Goal: Task Accomplishment & Management: Complete application form

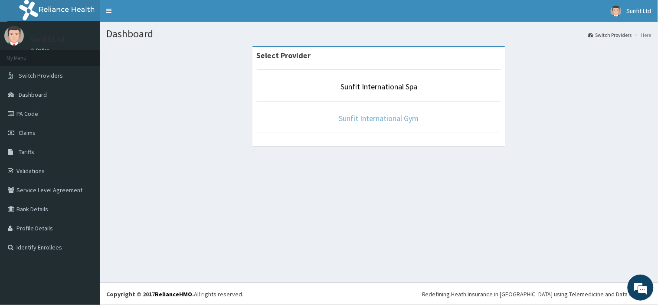
click at [411, 117] on link "Sunfit International Gym" at bounding box center [379, 118] width 80 height 10
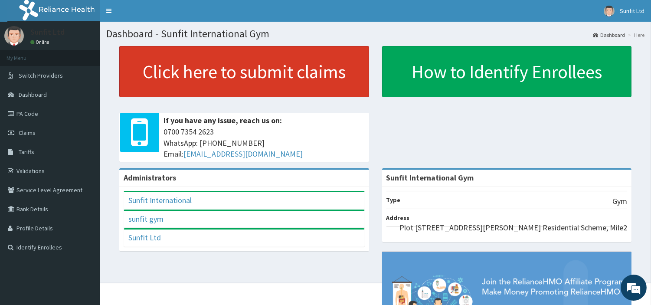
click at [262, 72] on link "Click here to submit claims" at bounding box center [244, 71] width 250 height 51
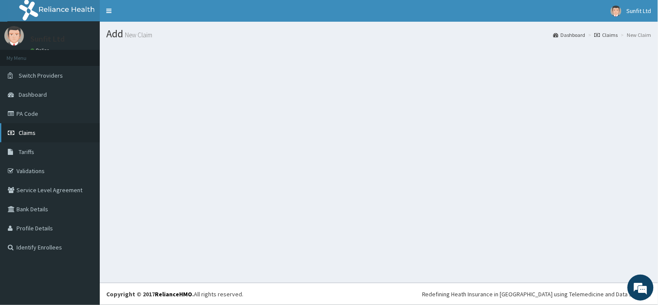
click at [35, 129] on span "Claims" at bounding box center [27, 133] width 17 height 8
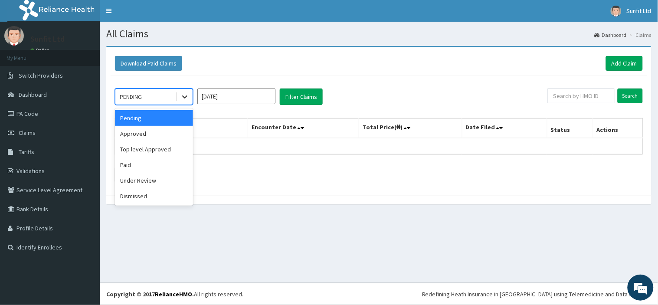
click at [187, 99] on icon at bounding box center [184, 96] width 9 height 9
click at [162, 131] on div "Approved" at bounding box center [154, 134] width 78 height 16
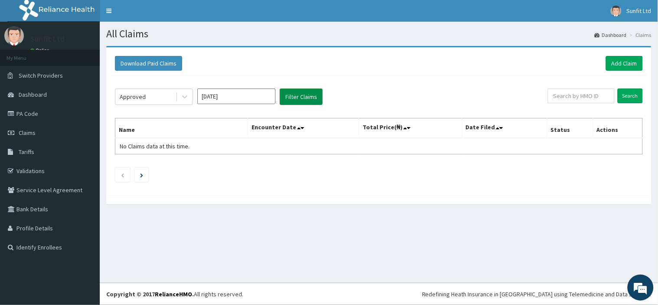
click at [310, 100] on button "Filter Claims" at bounding box center [301, 96] width 43 height 16
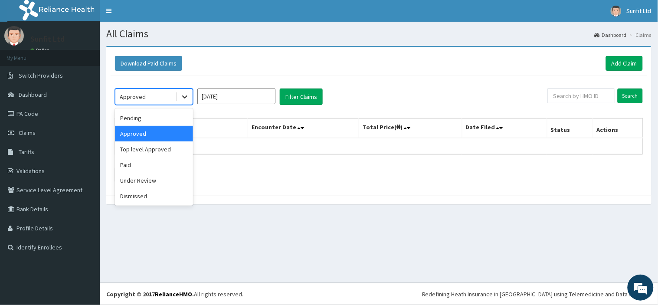
click at [185, 96] on icon at bounding box center [184, 96] width 9 height 9
click at [172, 162] on div "Paid" at bounding box center [154, 165] width 78 height 16
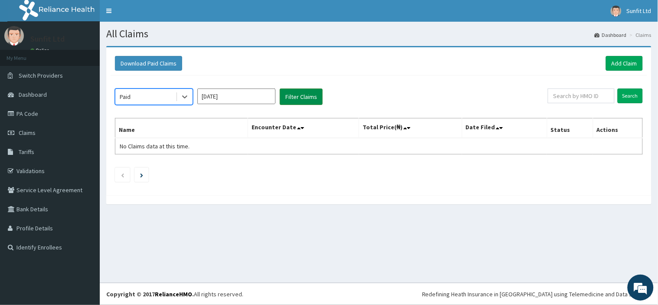
click at [285, 99] on button "Filter Claims" at bounding box center [301, 96] width 43 height 16
click at [295, 98] on button "Filter Claims" at bounding box center [301, 96] width 43 height 16
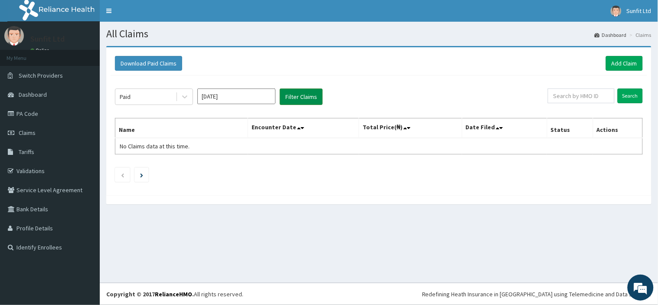
click at [295, 98] on button "Filter Claims" at bounding box center [301, 96] width 43 height 16
click at [269, 98] on input "[DATE]" at bounding box center [236, 96] width 78 height 16
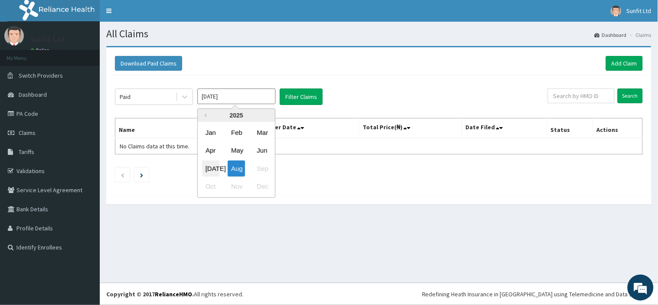
click at [213, 168] on div "Jul" at bounding box center [210, 168] width 17 height 16
type input "Jul 2025"
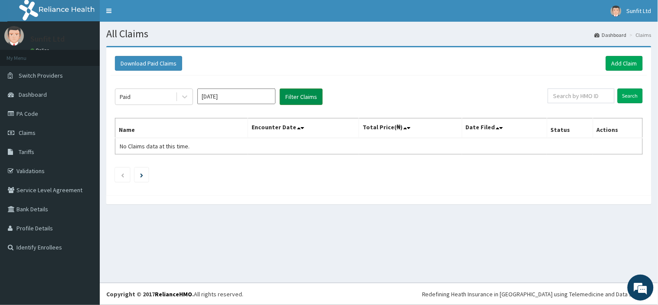
click at [305, 100] on button "Filter Claims" at bounding box center [301, 96] width 43 height 16
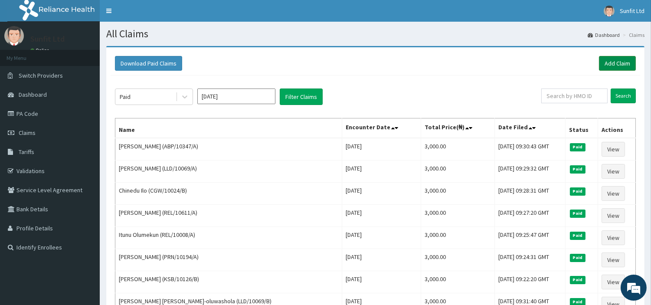
click at [610, 59] on link "Add Claim" at bounding box center [617, 63] width 37 height 15
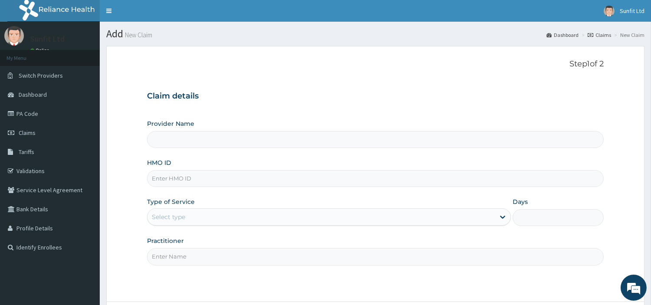
type input "Sunfit International Gym"
type input "1"
click at [229, 172] on input "HMO ID" at bounding box center [375, 178] width 457 height 17
type input "i"
type input "IEI/10098/B"
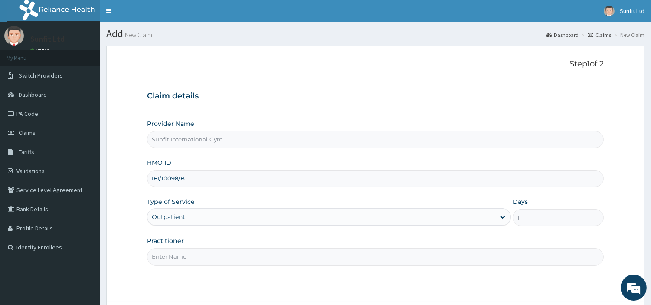
click at [184, 251] on input "Practitioner" at bounding box center [375, 256] width 457 height 17
type input "SUNFIT"
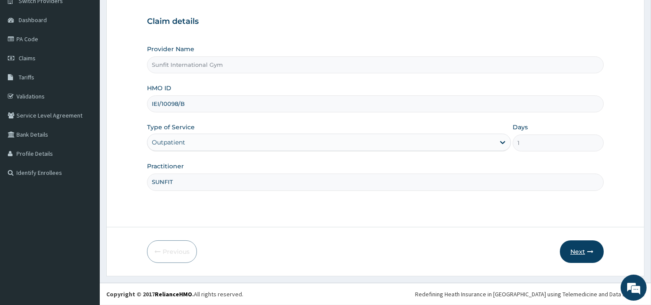
click at [575, 253] on button "Next" at bounding box center [582, 251] width 44 height 23
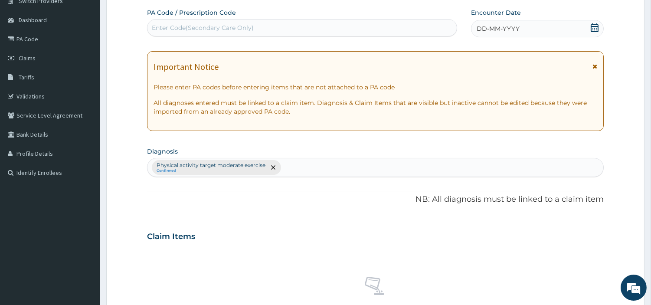
click at [530, 28] on div "DD-MM-YYYY" at bounding box center [537, 28] width 133 height 17
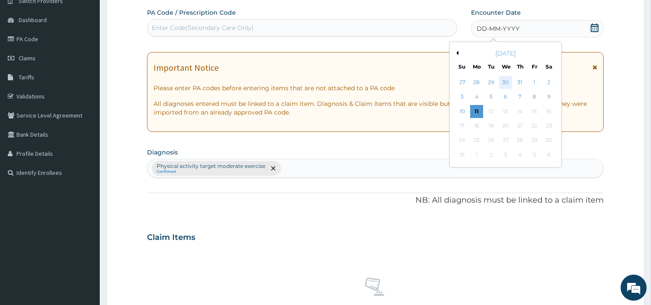
click at [506, 83] on div "30" at bounding box center [505, 82] width 13 height 13
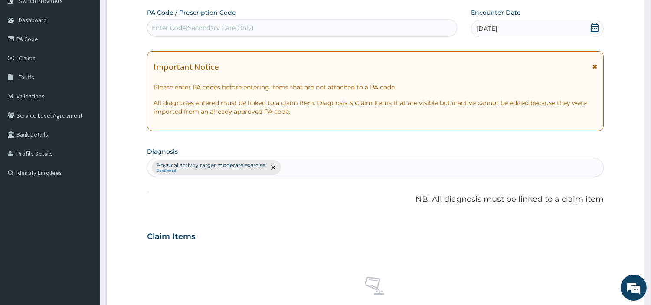
click at [262, 25] on div "Enter Code(Secondary Care Only)" at bounding box center [301, 28] width 309 height 14
type input "PA/50CD3E"
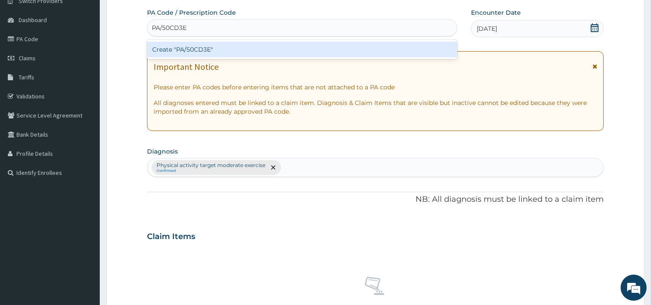
click at [216, 53] on div "Create "PA/50CD3E"" at bounding box center [302, 50] width 310 height 16
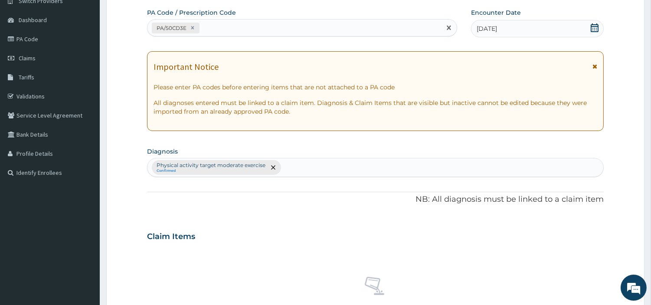
scroll to position [320, 0]
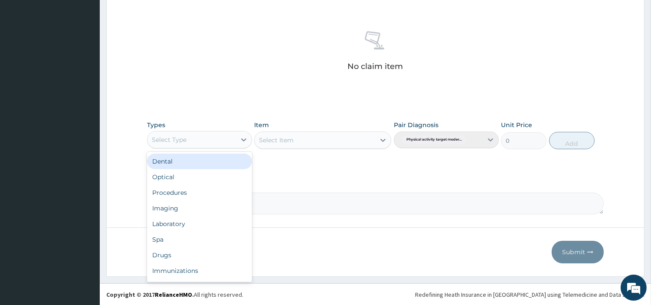
click at [213, 137] on div "Select Type" at bounding box center [191, 140] width 88 height 14
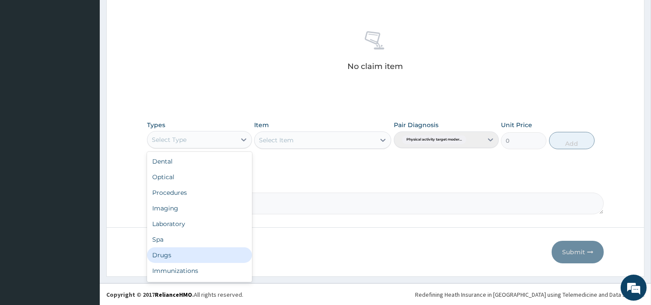
scroll to position [29, 0]
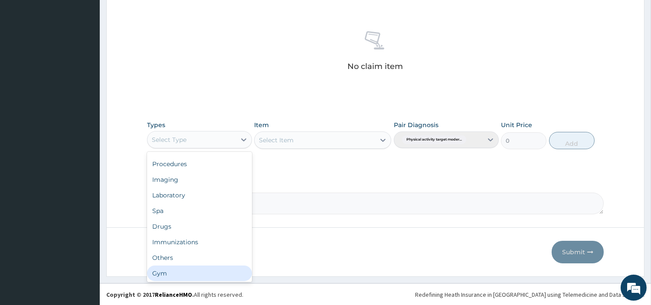
click at [213, 278] on div "Gym" at bounding box center [199, 273] width 105 height 16
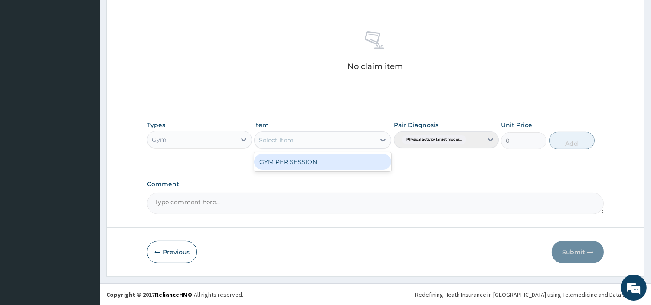
click at [319, 140] on div "Select Item" at bounding box center [315, 140] width 121 height 14
click at [317, 166] on div "GYM PER SESSION" at bounding box center [322, 162] width 137 height 16
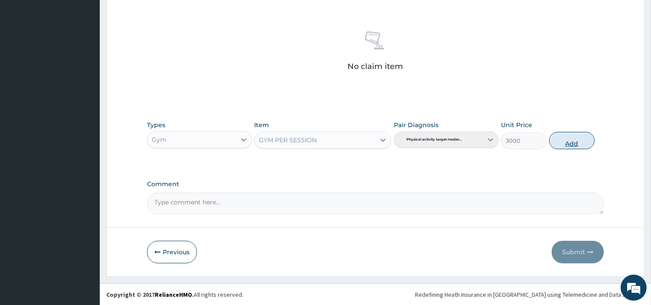
click at [552, 141] on button "Add" at bounding box center [572, 140] width 46 height 17
type input "0"
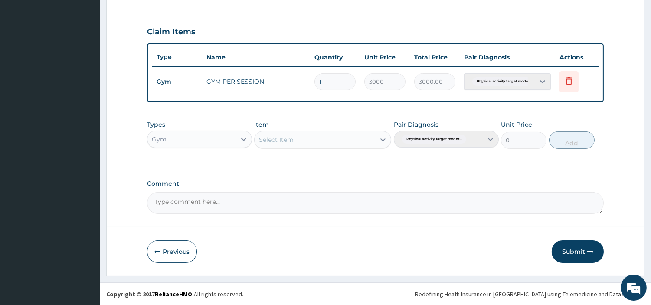
scroll to position [278, 0]
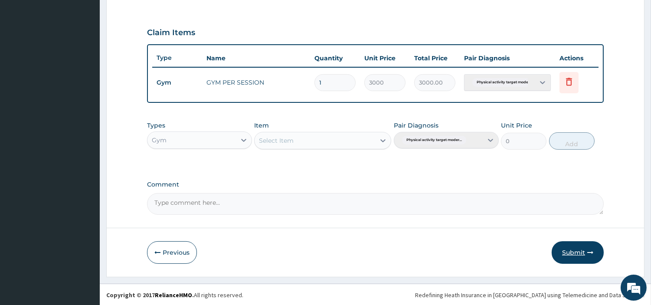
click at [579, 253] on button "Submit" at bounding box center [578, 252] width 52 height 23
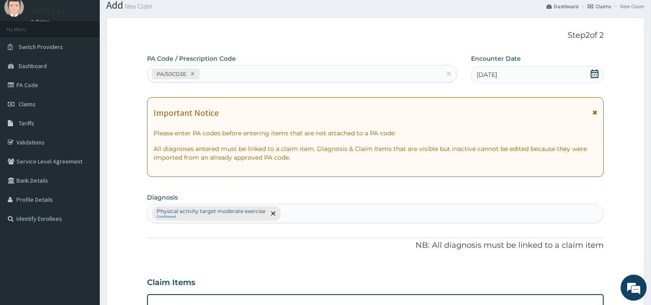
click at [579, 253] on div "Step 2 of 2 PA Code / Prescription Code PA/50CD3E Encounter Date 30-07-2025 Imp…" at bounding box center [375, 271] width 538 height 509
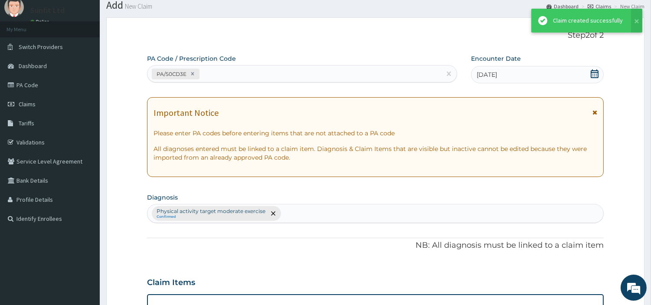
scroll to position [278, 0]
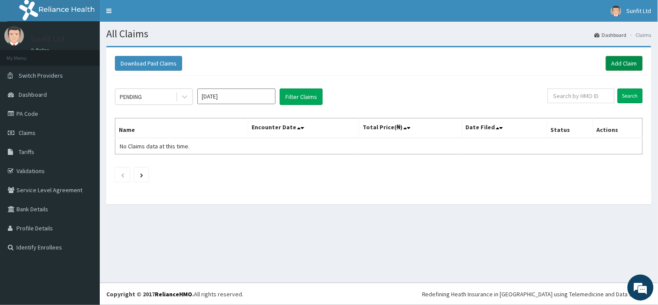
click at [615, 66] on link "Add Claim" at bounding box center [624, 63] width 37 height 15
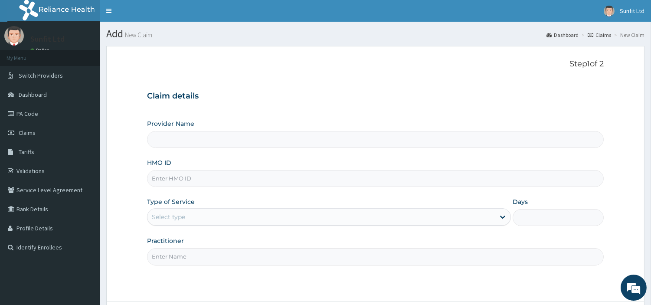
click at [279, 180] on input "HMO ID" at bounding box center [375, 178] width 457 height 17
type input "S"
type input "Sunfit International Gym"
type input "1"
type input "SFX/10022/A"
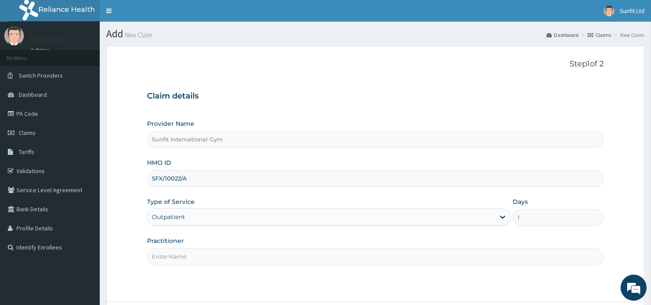
click at [204, 254] on input "Practitioner" at bounding box center [375, 256] width 457 height 17
type input "SUNFIT"
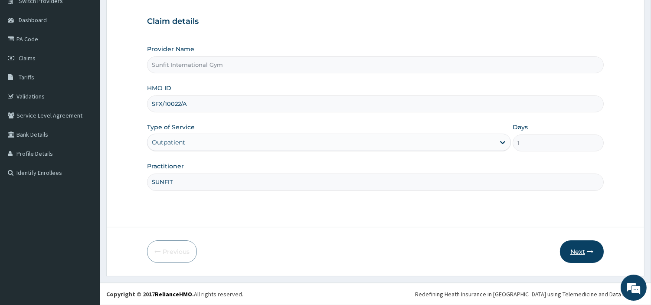
click at [584, 256] on button "Next" at bounding box center [582, 251] width 44 height 23
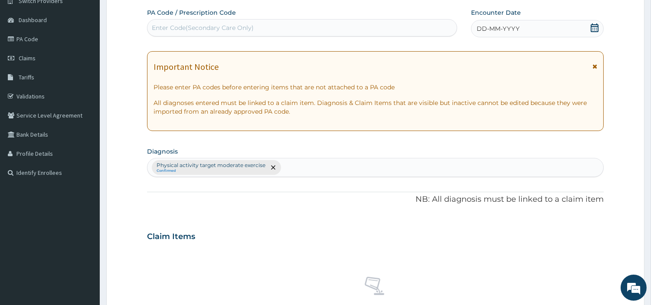
scroll to position [0, 0]
click at [526, 24] on div "DD-MM-YYYY" at bounding box center [537, 28] width 133 height 17
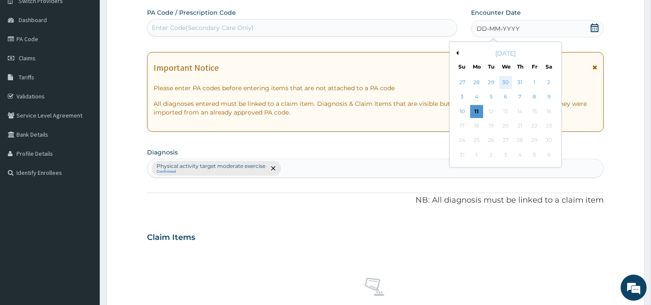
click at [508, 83] on div "30" at bounding box center [505, 82] width 13 height 13
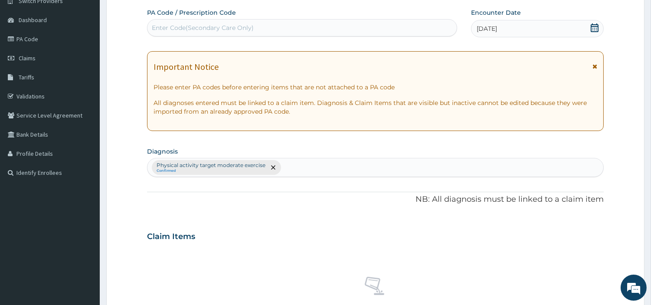
click at [426, 23] on div "Enter Code(Secondary Care Only)" at bounding box center [301, 28] width 309 height 14
type input "PA/58DFBB"
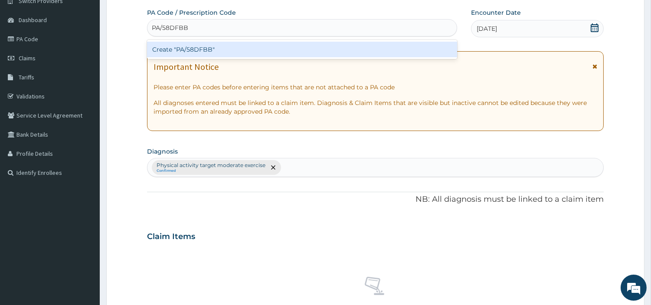
click at [200, 55] on div "Create "PA/58DFBB"" at bounding box center [302, 50] width 310 height 16
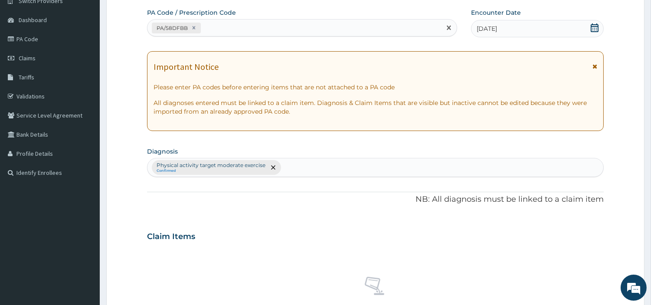
scroll to position [320, 0]
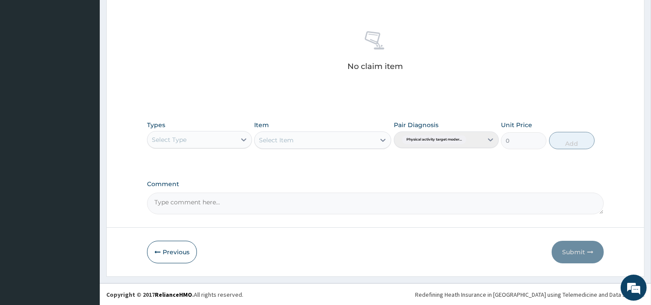
click at [192, 141] on div "Select Type" at bounding box center [191, 140] width 88 height 14
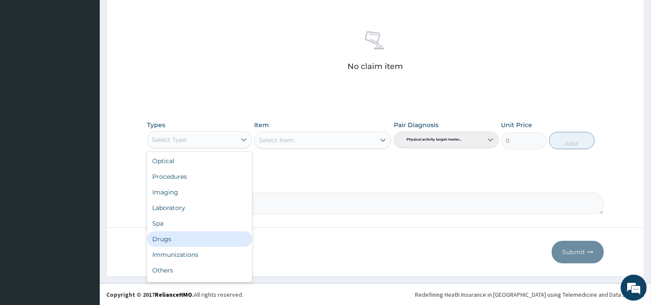
scroll to position [27, 0]
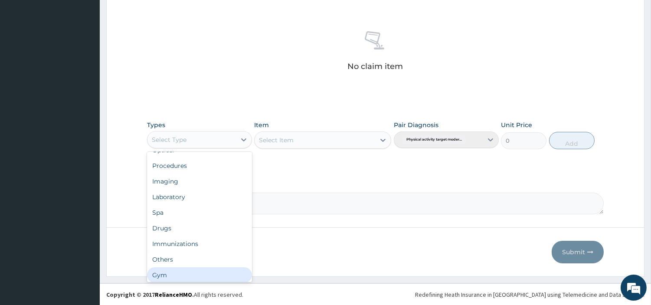
click at [212, 272] on div "Gym" at bounding box center [199, 275] width 105 height 16
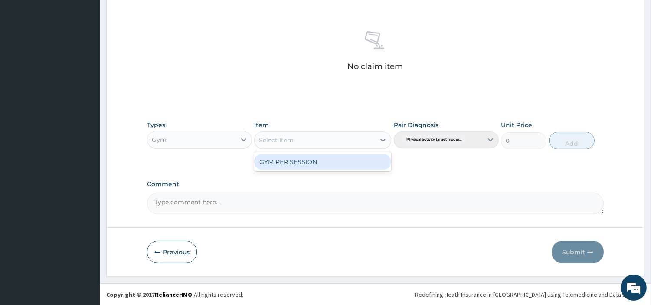
click at [314, 142] on div "Select Item" at bounding box center [315, 140] width 121 height 14
click at [310, 165] on div "GYM PER SESSION" at bounding box center [322, 162] width 137 height 16
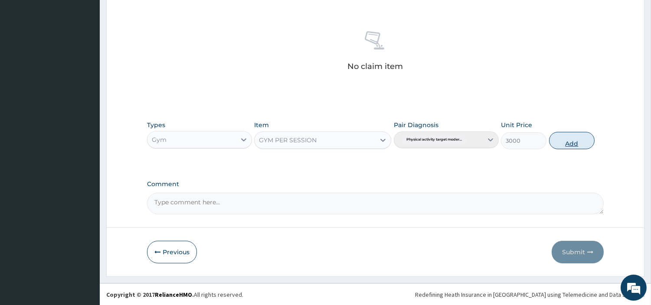
click at [569, 138] on button "Add" at bounding box center [572, 140] width 46 height 17
type input "0"
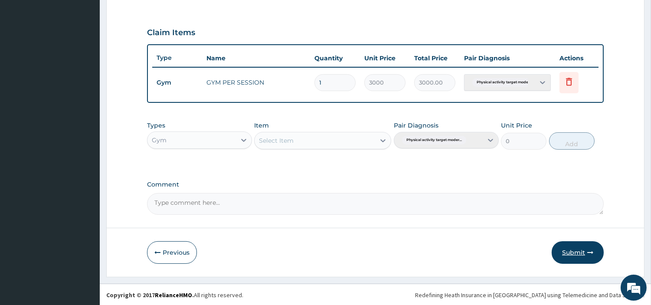
click at [576, 251] on button "Submit" at bounding box center [578, 252] width 52 height 23
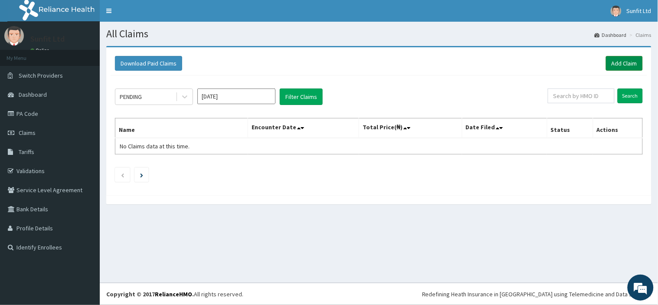
click at [617, 67] on link "Add Claim" at bounding box center [624, 63] width 37 height 15
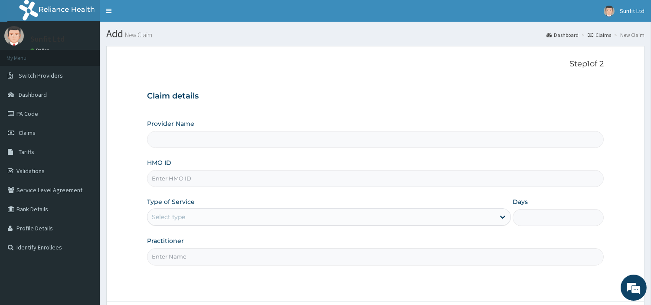
type input "Sunfit International Gym"
type input "1"
click at [202, 182] on input "HMO ID" at bounding box center [375, 178] width 457 height 17
type input "CMC/10255/A"
click at [198, 255] on input "Practitioner" at bounding box center [375, 256] width 457 height 17
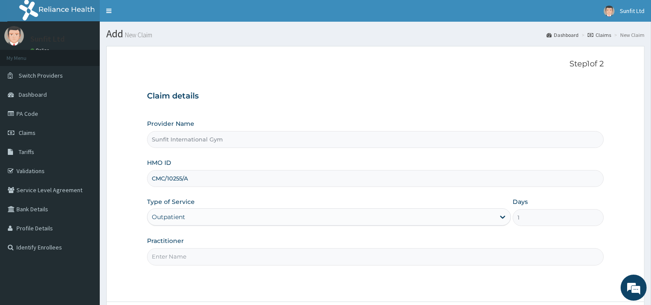
type input "SUNFIT"
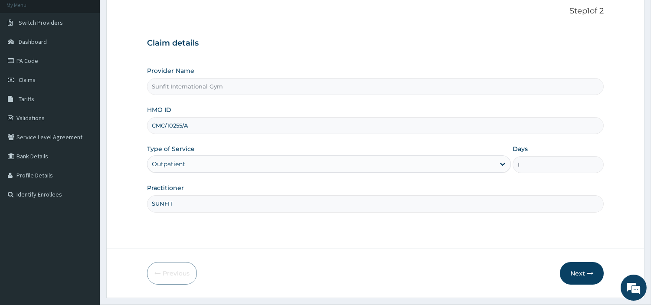
scroll to position [75, 0]
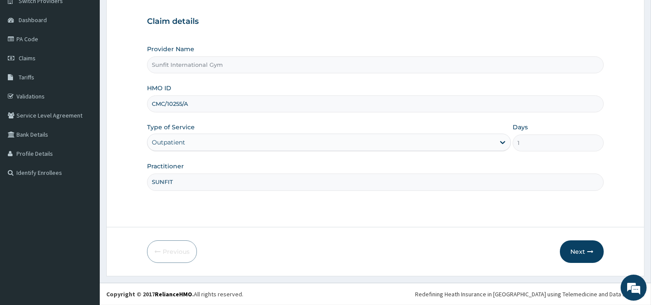
click at [580, 236] on form "Step 1 of 2 Claim details Provider Name Sunfit International Gym HMO ID CMC/102…" at bounding box center [375, 123] width 538 height 304
click at [578, 252] on button "Next" at bounding box center [582, 251] width 44 height 23
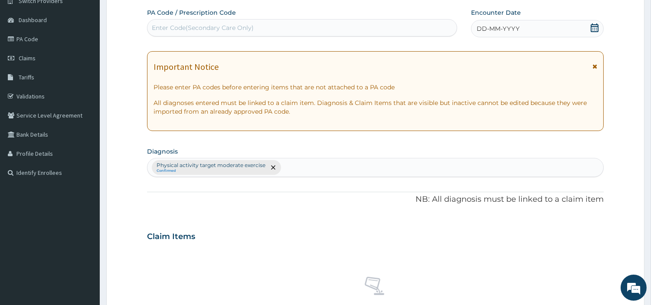
click at [503, 33] on span "DD-MM-YYYY" at bounding box center [498, 28] width 43 height 9
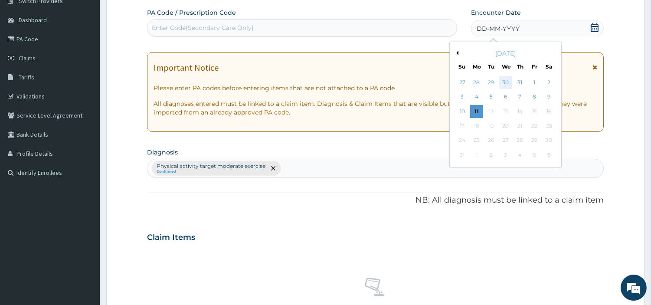
click at [505, 79] on div "30" at bounding box center [505, 82] width 13 height 13
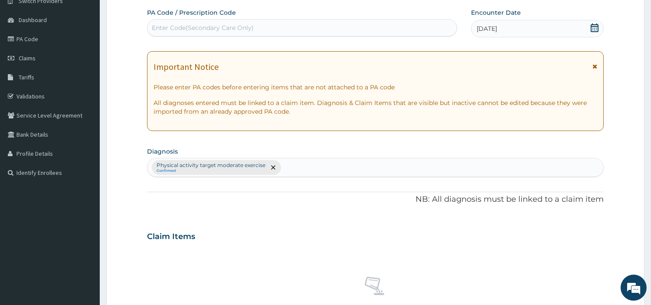
click at [371, 29] on div "Enter Code(Secondary Care Only)" at bounding box center [301, 28] width 309 height 14
type input "PA/0FOO66"
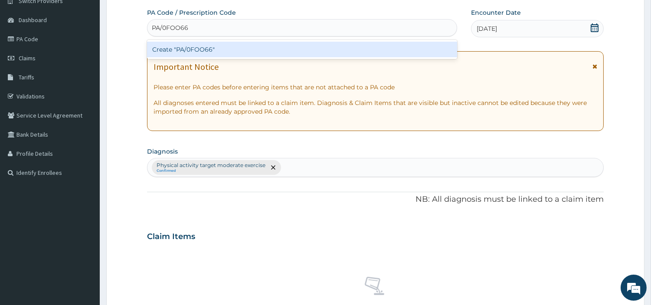
click at [223, 57] on div "Create "PA/0FOO66"" at bounding box center [302, 50] width 310 height 16
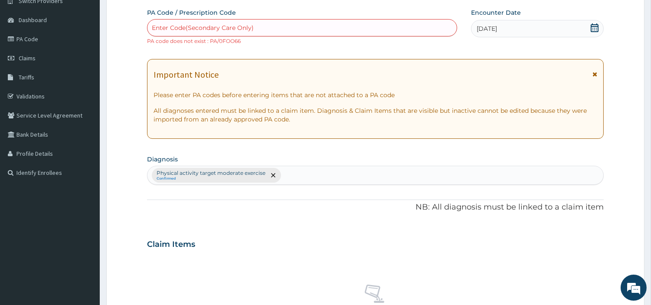
scroll to position [328, 0]
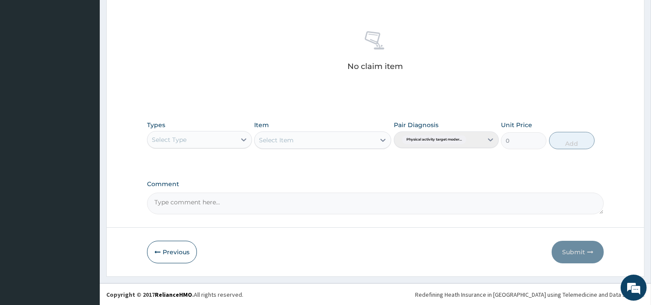
click at [206, 142] on div "Select Type" at bounding box center [191, 140] width 88 height 14
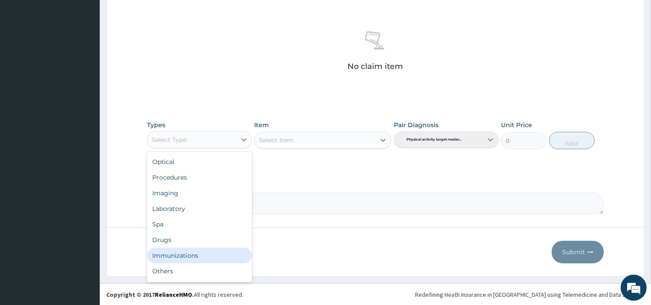
scroll to position [29, 0]
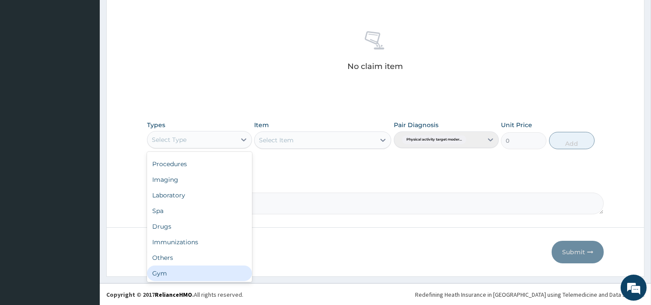
click at [217, 277] on div "Gym" at bounding box center [199, 273] width 105 height 16
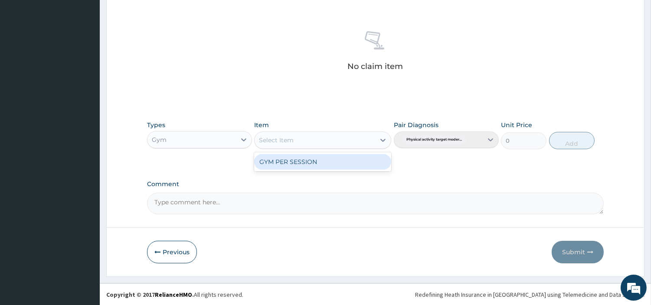
click at [349, 141] on div "Select Item" at bounding box center [315, 140] width 121 height 14
click at [345, 159] on div "GYM PER SESSION" at bounding box center [322, 162] width 137 height 16
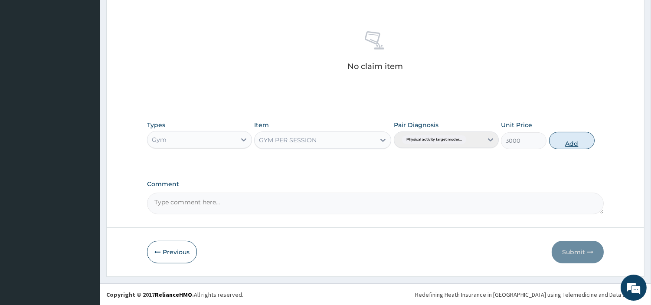
click at [571, 140] on button "Add" at bounding box center [572, 140] width 46 height 17
type input "0"
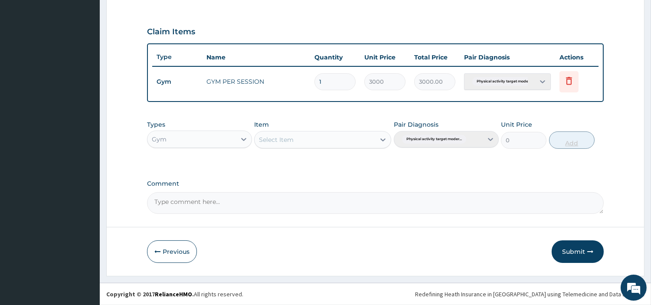
scroll to position [286, 0]
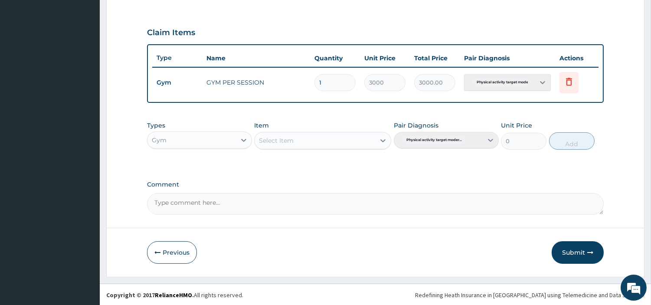
click at [366, 204] on textarea "Comment" at bounding box center [375, 204] width 457 height 22
type textarea "PA/0FOO66"
click at [578, 242] on button "Submit" at bounding box center [578, 252] width 52 height 23
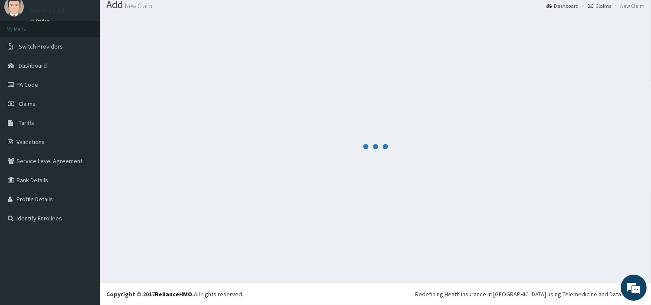
scroll to position [29, 0]
click at [578, 242] on div at bounding box center [375, 146] width 538 height 259
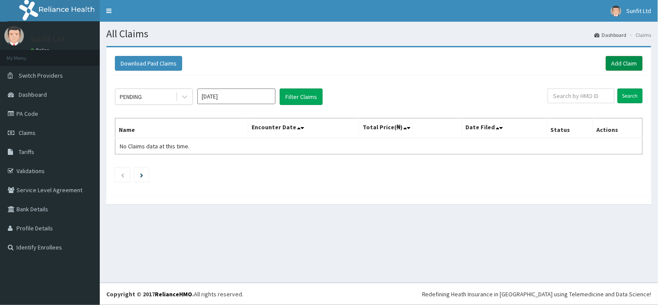
click at [618, 66] on link "Add Claim" at bounding box center [624, 63] width 37 height 15
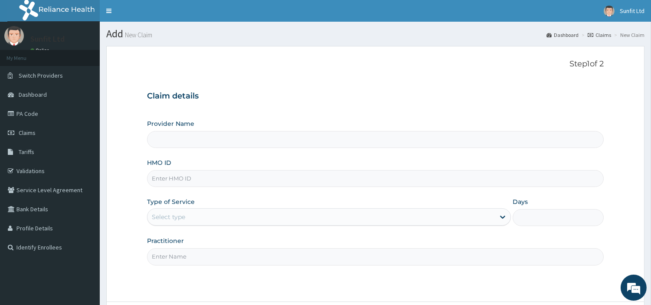
click at [238, 180] on input "HMO ID" at bounding box center [375, 178] width 457 height 17
type input "Sunfit International Gym"
type input "1"
type input "VMM/10023/A"
click at [214, 254] on input "Practitioner" at bounding box center [375, 256] width 457 height 17
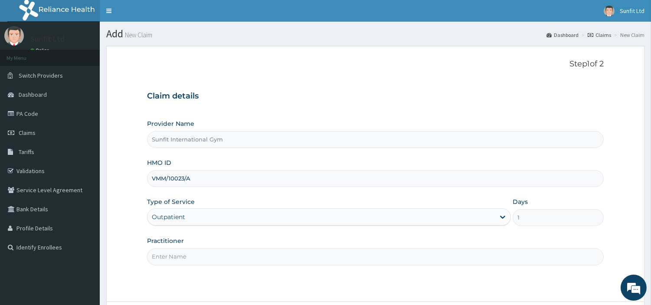
type input "SUNFIT"
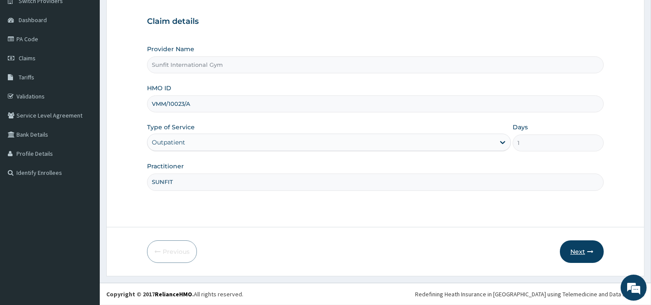
click at [589, 250] on icon "button" at bounding box center [590, 251] width 6 height 6
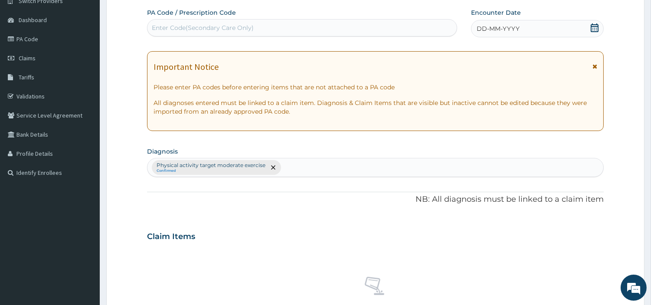
click at [545, 33] on div "DD-MM-YYYY" at bounding box center [537, 28] width 133 height 17
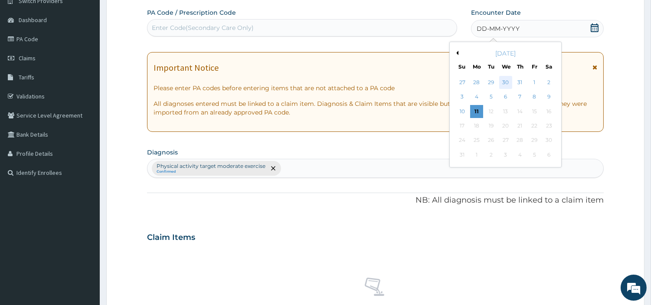
click at [508, 85] on div "30" at bounding box center [505, 82] width 13 height 13
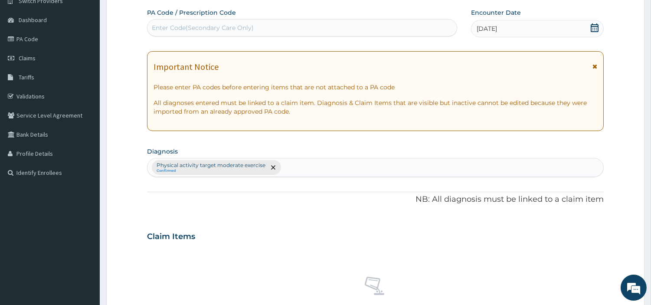
click at [427, 32] on div "Enter Code(Secondary Care Only)" at bounding box center [301, 28] width 309 height 14
type input "PA/52804C"
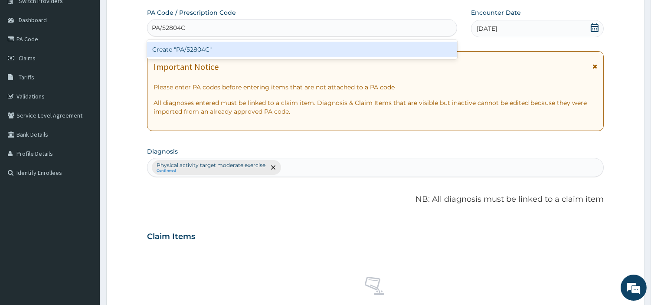
click at [191, 52] on div "Create "PA/52804C"" at bounding box center [302, 50] width 310 height 16
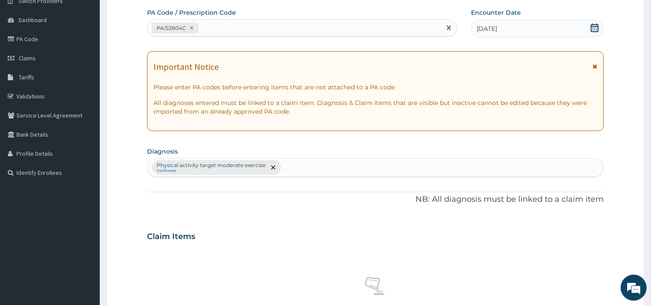
scroll to position [320, 0]
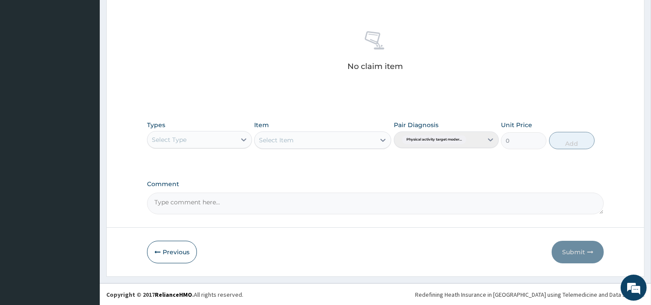
click at [213, 137] on div "Select Type" at bounding box center [191, 140] width 88 height 14
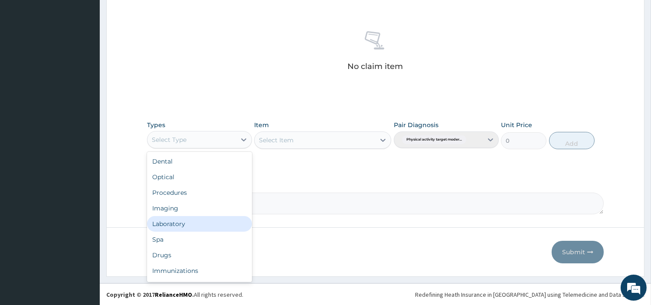
scroll to position [29, 0]
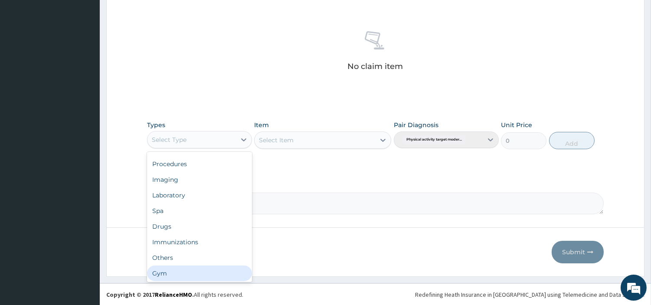
click at [218, 271] on div "Gym" at bounding box center [199, 273] width 105 height 16
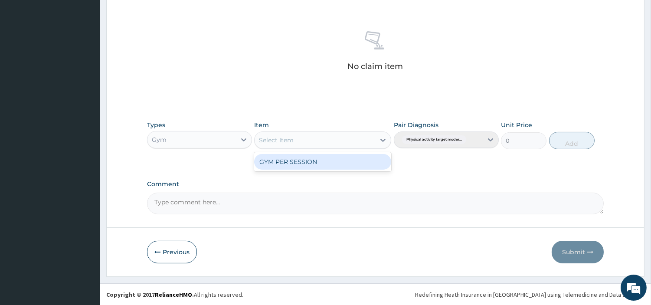
click at [317, 140] on div "Select Item" at bounding box center [315, 140] width 121 height 14
click at [305, 162] on div "GYM PER SESSION" at bounding box center [322, 162] width 137 height 16
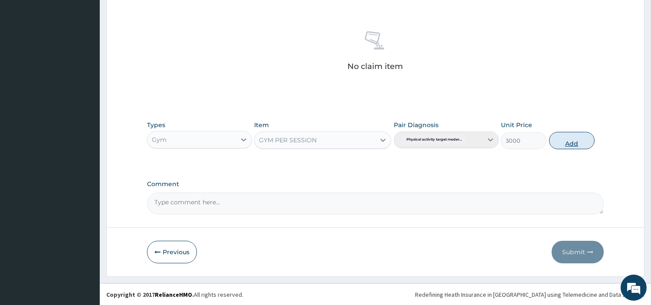
click at [574, 145] on button "Add" at bounding box center [572, 140] width 46 height 17
type input "0"
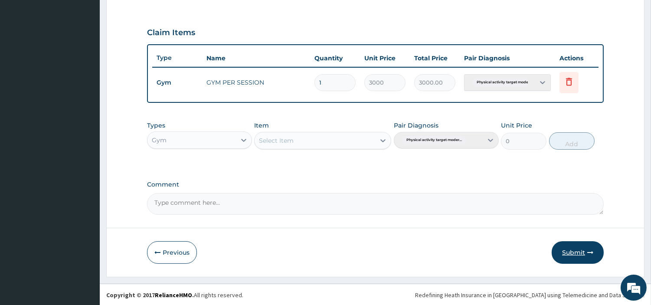
click at [569, 260] on button "Submit" at bounding box center [578, 252] width 52 height 23
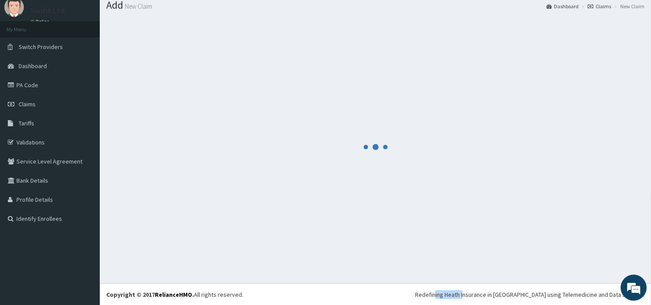
click at [569, 260] on div at bounding box center [375, 146] width 538 height 259
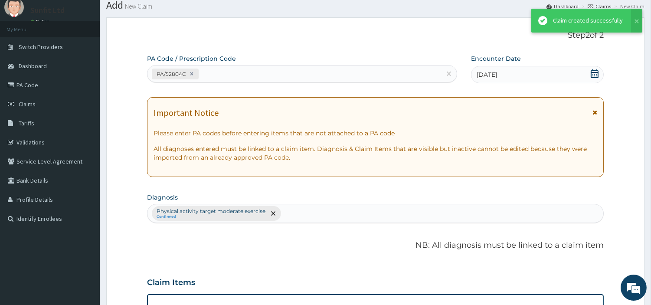
scroll to position [278, 0]
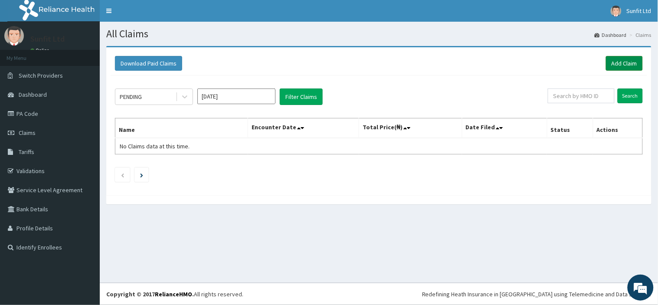
click at [636, 61] on link "Add Claim" at bounding box center [624, 63] width 37 height 15
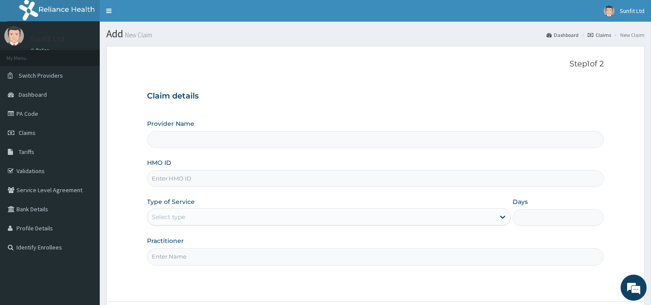
click at [336, 171] on input "HMO ID" at bounding box center [375, 178] width 457 height 17
type input "Sunfit International Gym"
type input "1"
type input "CSW/10016/A"
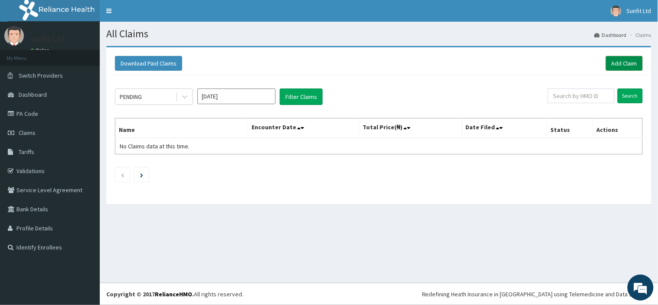
click at [617, 70] on link "Add Claim" at bounding box center [624, 63] width 37 height 15
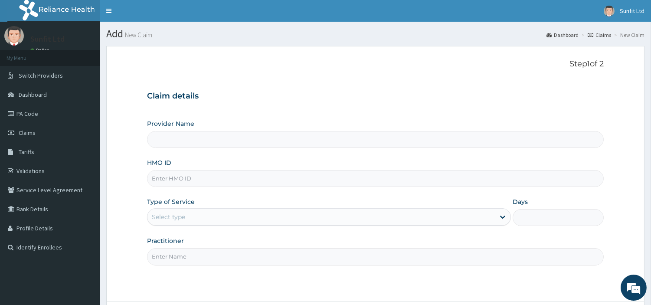
click at [295, 175] on input "HMO ID" at bounding box center [375, 178] width 457 height 17
type input "R"
type input "Sunfit International Gym"
type input "1"
type input "REL/10008/A"
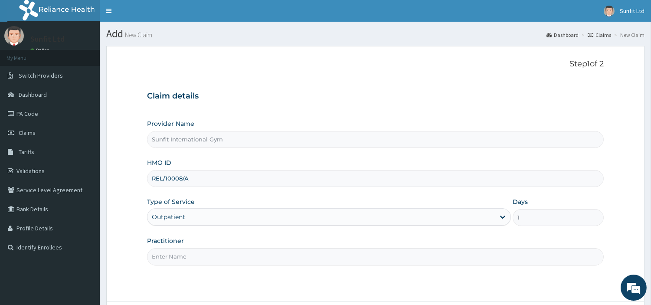
click at [197, 252] on input "Practitioner" at bounding box center [375, 256] width 457 height 17
type input "SUNFIT"
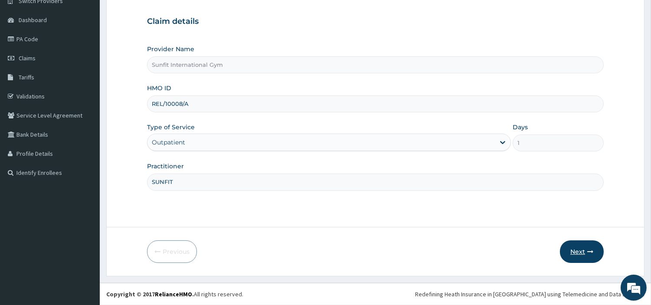
click at [594, 254] on button "Next" at bounding box center [582, 251] width 44 height 23
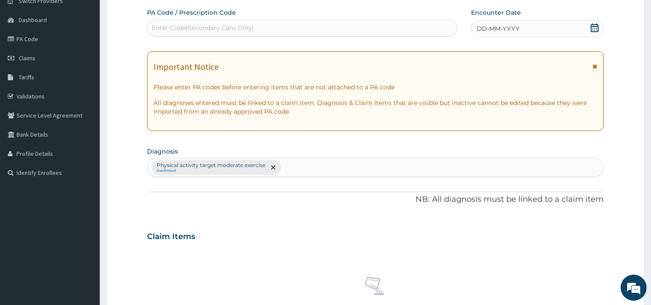
click at [532, 29] on div "DD-MM-YYYY" at bounding box center [537, 28] width 133 height 17
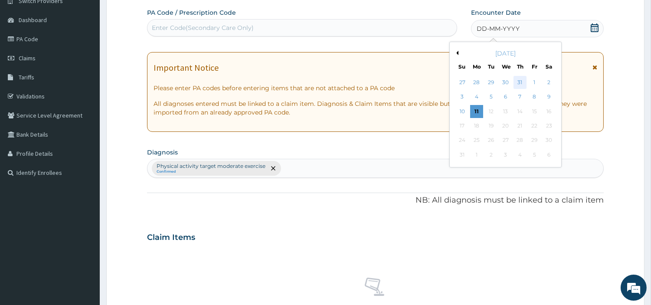
click at [519, 80] on div "31" at bounding box center [519, 82] width 13 height 13
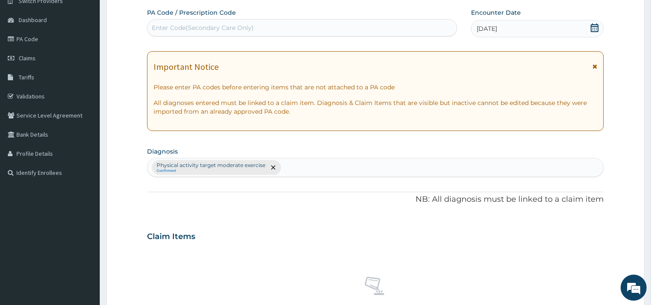
click at [434, 28] on div "Enter Code(Secondary Care Only)" at bounding box center [301, 28] width 309 height 14
type input "PA/EE07C2"
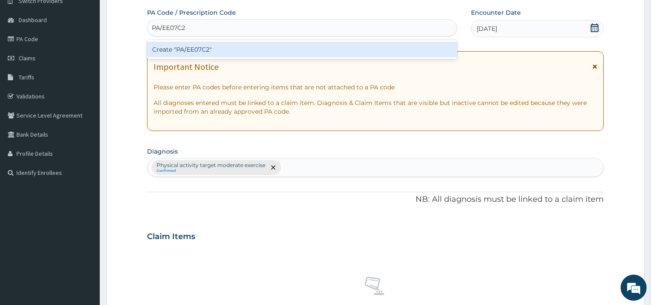
click at [180, 49] on div "Create "PA/EE07C2"" at bounding box center [302, 50] width 310 height 16
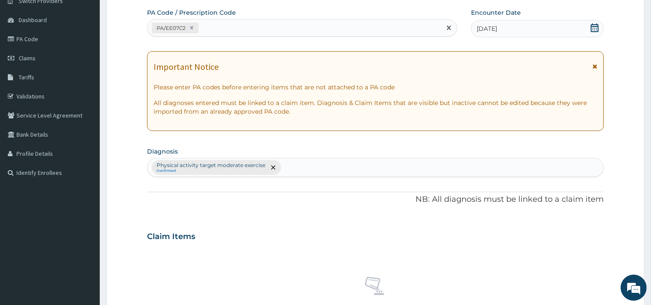
scroll to position [320, 0]
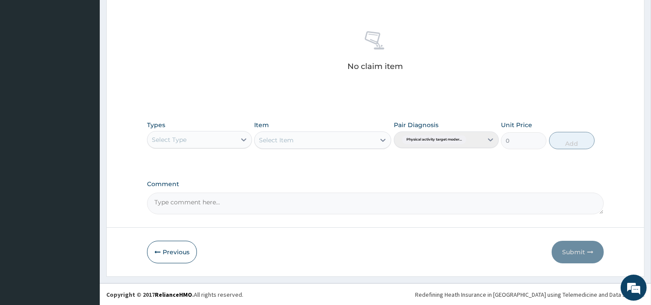
click at [206, 140] on div "Select Type" at bounding box center [191, 140] width 88 height 14
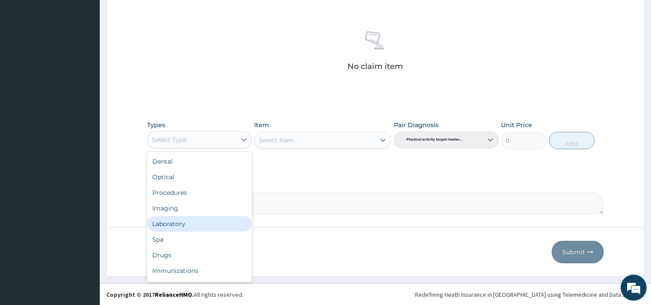
scroll to position [28, 0]
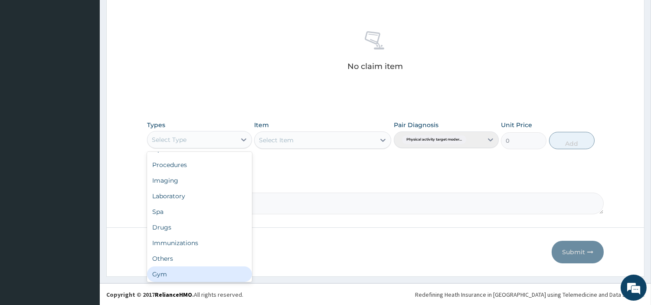
click at [206, 266] on div "Gym" at bounding box center [199, 274] width 105 height 16
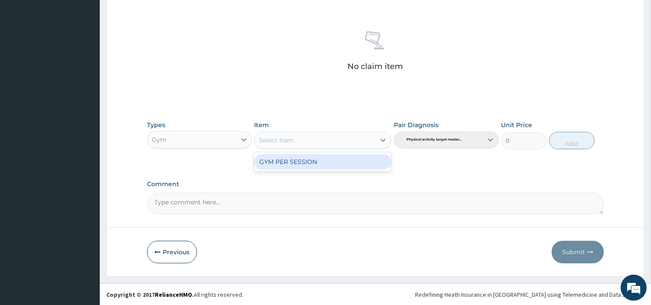
click at [312, 138] on div "Select Item" at bounding box center [315, 140] width 121 height 14
click at [310, 161] on div "GYM PER SESSION" at bounding box center [322, 162] width 137 height 16
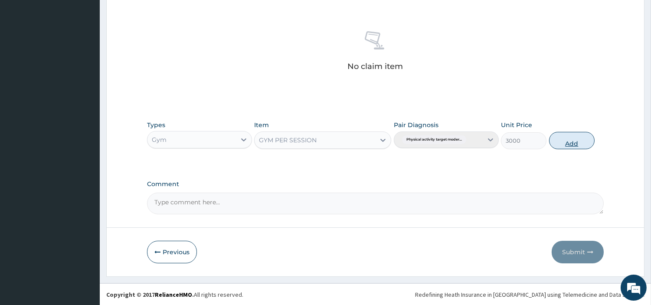
click at [558, 141] on button "Add" at bounding box center [572, 140] width 46 height 17
type input "0"
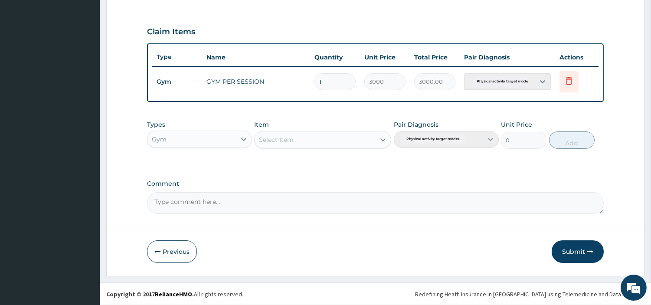
scroll to position [278, 0]
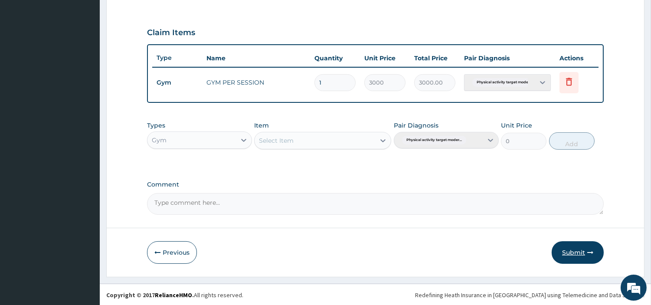
click at [566, 256] on button "Submit" at bounding box center [578, 252] width 52 height 23
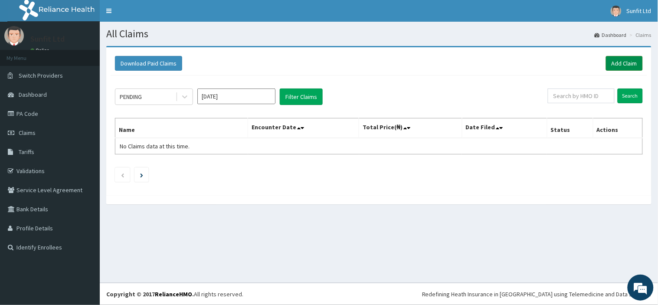
click at [635, 66] on link "Add Claim" at bounding box center [624, 63] width 37 height 15
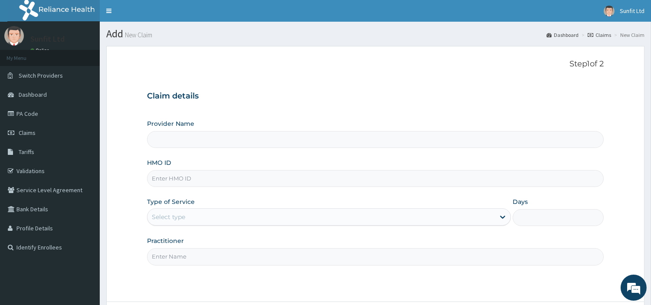
click at [313, 175] on input "HMO ID" at bounding box center [375, 178] width 457 height 17
type input "Sunfit International Gym"
type input "1"
type input "SLB/10744/A"
click at [215, 258] on input "Practitioner" at bounding box center [375, 256] width 457 height 17
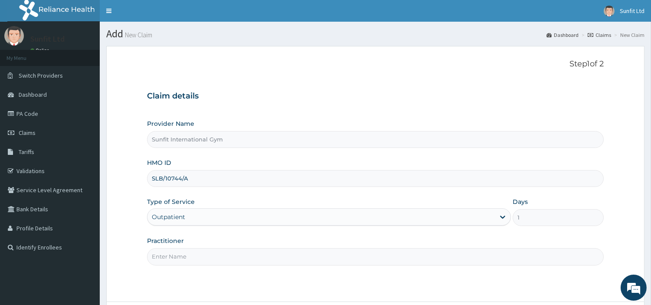
type input "SUNFIT"
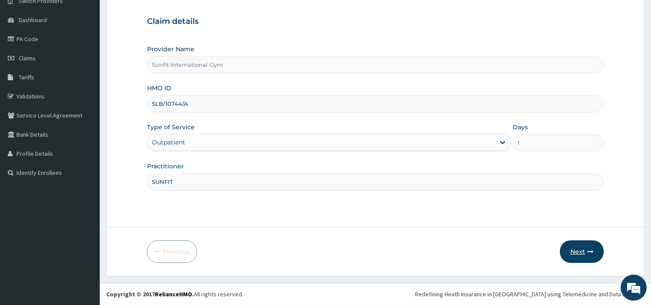
click at [578, 248] on button "Next" at bounding box center [582, 251] width 44 height 23
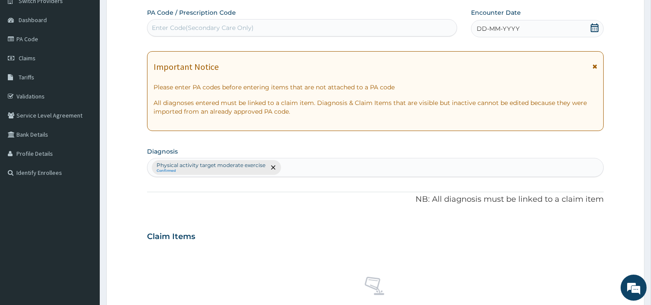
click at [530, 26] on div "DD-MM-YYYY" at bounding box center [537, 28] width 133 height 17
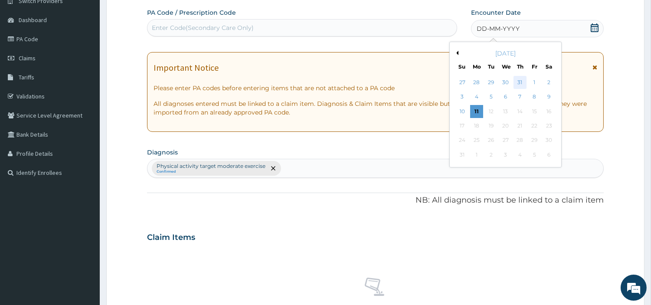
click at [517, 85] on div "31" at bounding box center [519, 82] width 13 height 13
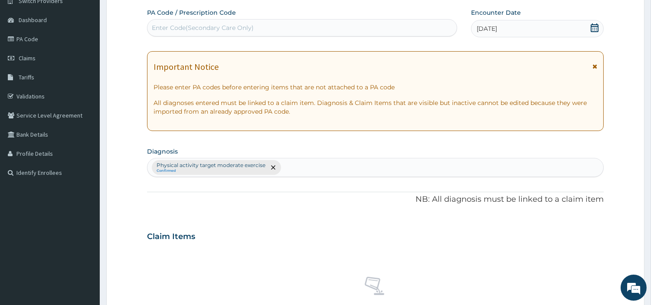
click at [385, 23] on div "Enter Code(Secondary Care Only)" at bounding box center [301, 28] width 309 height 14
type input "PA/BFAF57"
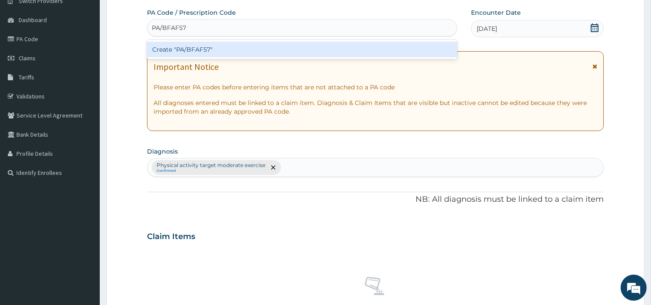
click at [201, 48] on div "Create "PA/BFAF57"" at bounding box center [302, 50] width 310 height 16
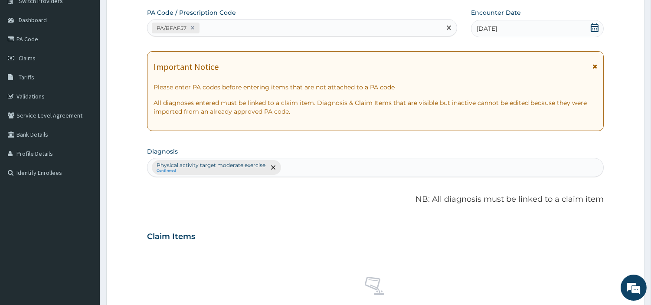
scroll to position [320, 0]
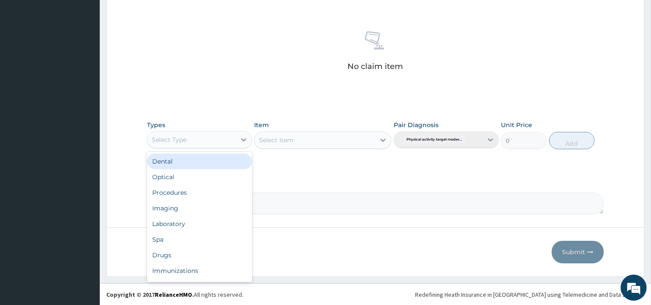
click at [204, 140] on div "Select Type" at bounding box center [191, 140] width 88 height 14
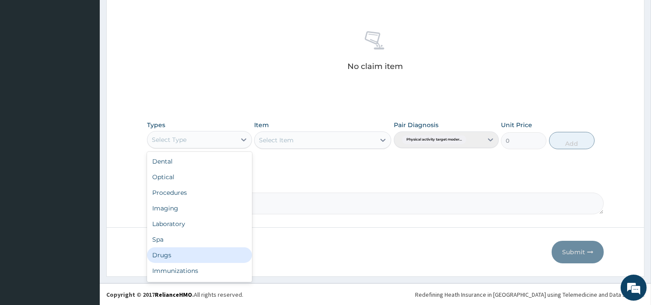
scroll to position [29, 0]
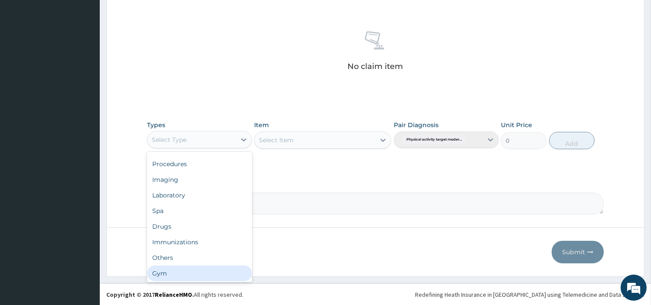
click at [217, 272] on div "Gym" at bounding box center [199, 273] width 105 height 16
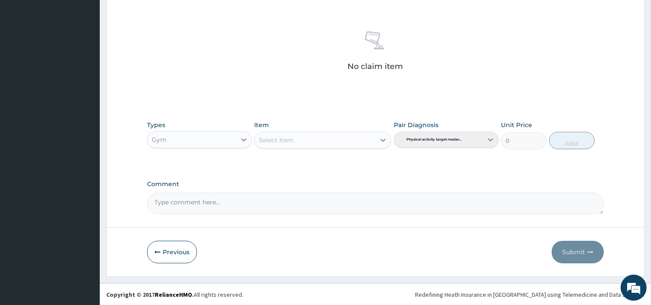
click at [316, 140] on div "Select Item" at bounding box center [315, 140] width 121 height 14
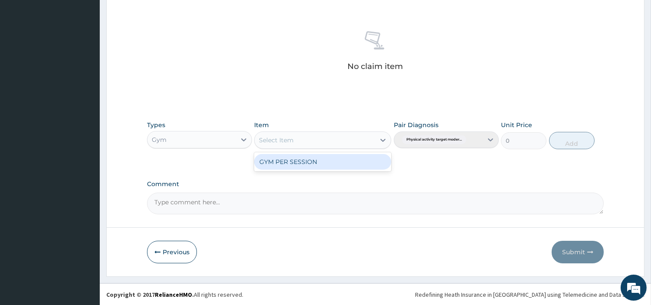
click at [310, 160] on div "GYM PER SESSION" at bounding box center [322, 162] width 137 height 16
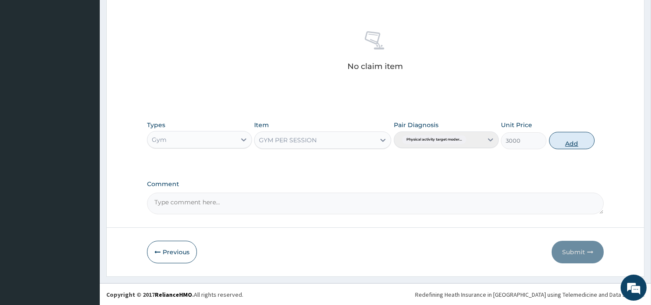
click at [560, 142] on button "Add" at bounding box center [572, 140] width 46 height 17
type input "0"
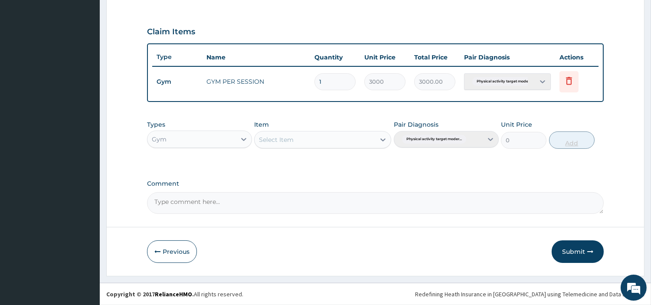
scroll to position [278, 0]
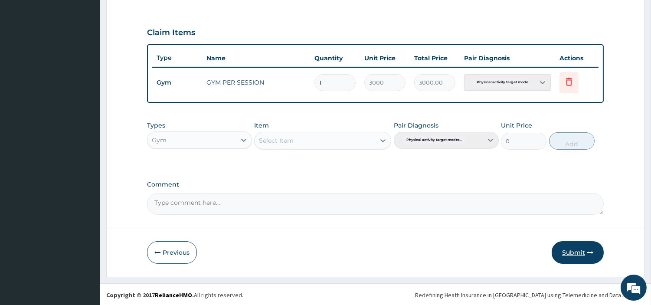
click at [571, 255] on button "Submit" at bounding box center [578, 252] width 52 height 23
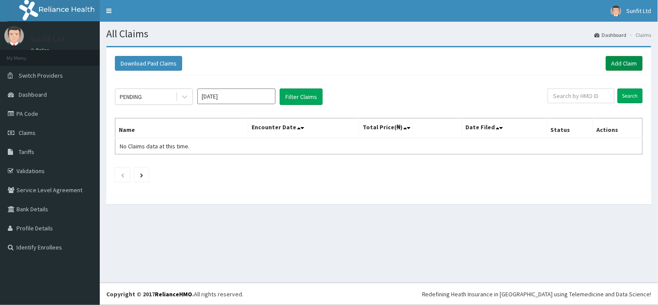
click at [616, 69] on link "Add Claim" at bounding box center [624, 63] width 37 height 15
click at [619, 64] on link "Add Claim" at bounding box center [624, 63] width 37 height 15
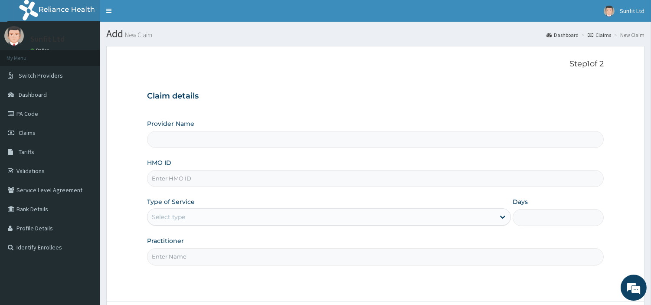
click at [321, 176] on input "HMO ID" at bounding box center [375, 178] width 457 height 17
type input "Sunfit International Gym"
type input "1"
type input "CGW/10024/B"
click at [213, 257] on input "Practitioner" at bounding box center [375, 256] width 457 height 17
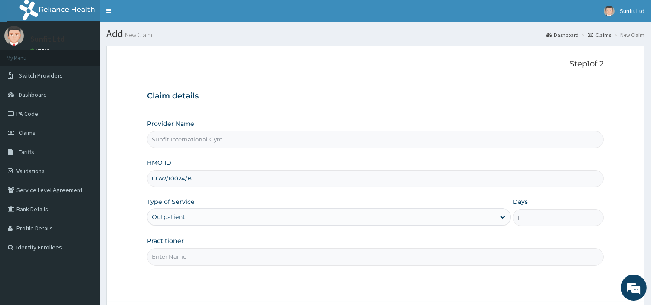
type input "SUNFIT"
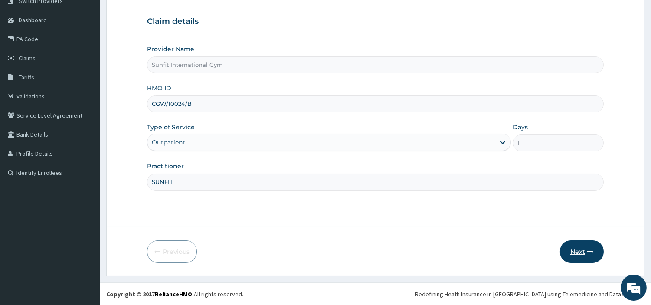
click at [577, 251] on button "Next" at bounding box center [582, 251] width 44 height 23
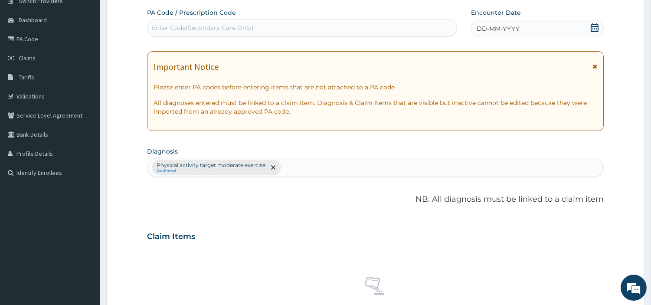
click at [516, 29] on span "DD-MM-YYYY" at bounding box center [498, 28] width 43 height 9
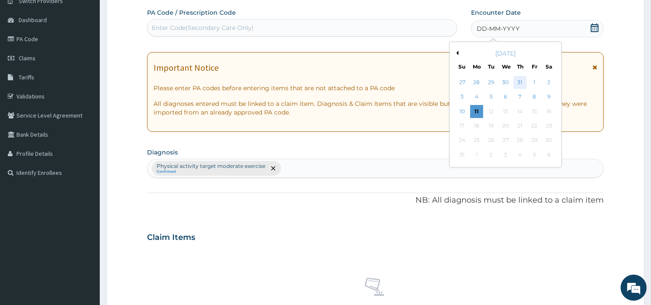
click at [520, 82] on div "31" at bounding box center [519, 82] width 13 height 13
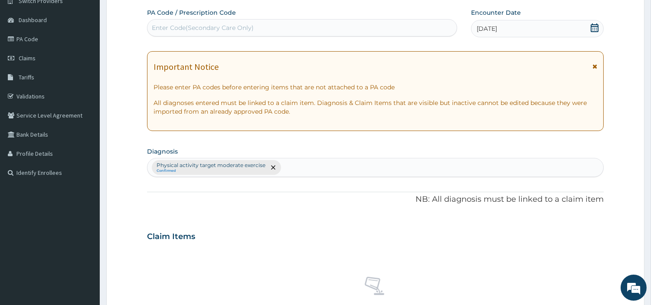
click at [326, 29] on div "Enter Code(Secondary Care Only)" at bounding box center [301, 28] width 309 height 14
type input "PA/8E8A08"
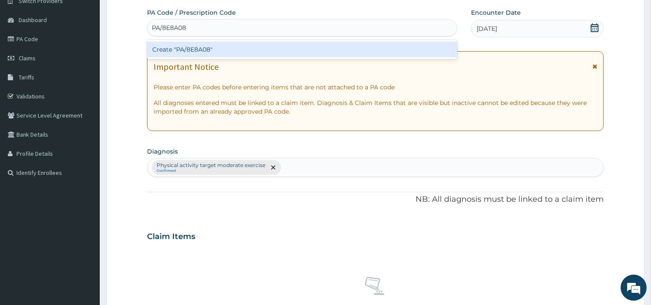
click at [215, 49] on div "Create "PA/8E8A08"" at bounding box center [302, 50] width 310 height 16
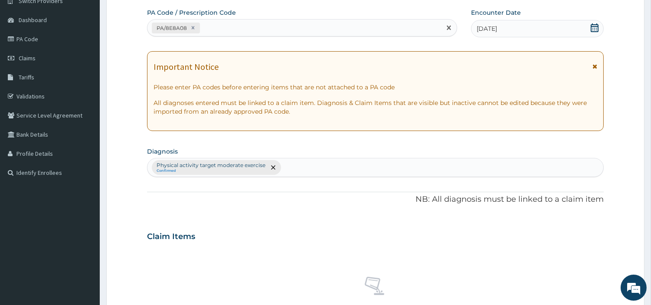
scroll to position [320, 0]
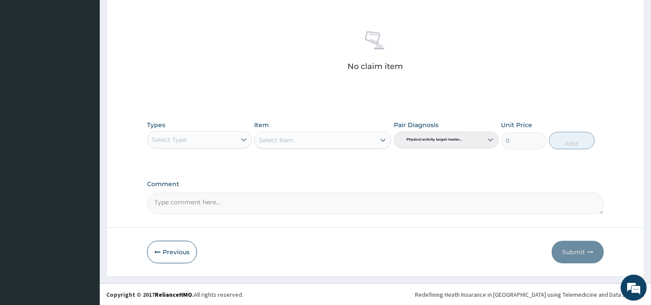
click at [217, 137] on div "Select Type" at bounding box center [191, 140] width 88 height 14
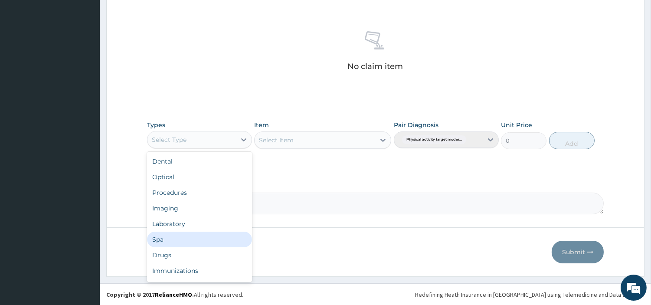
scroll to position [29, 0]
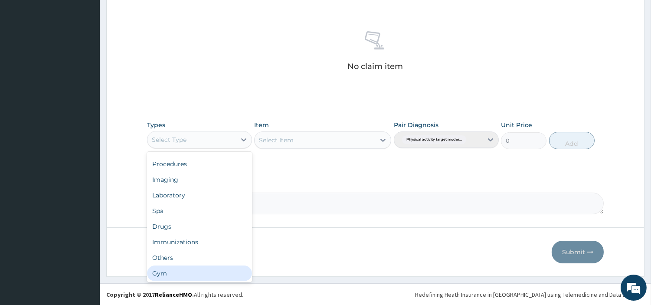
click at [219, 276] on div "Gym" at bounding box center [199, 273] width 105 height 16
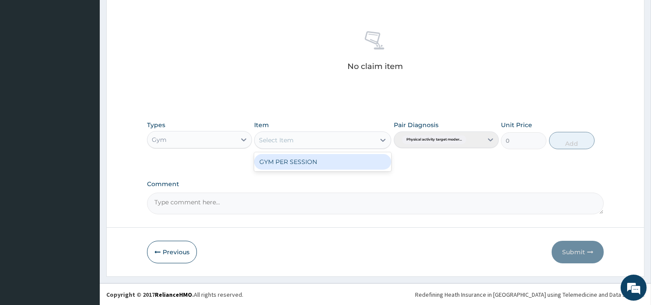
click at [346, 136] on div "Select Item" at bounding box center [315, 140] width 121 height 14
click at [331, 163] on div "GYM PER SESSION" at bounding box center [322, 162] width 137 height 16
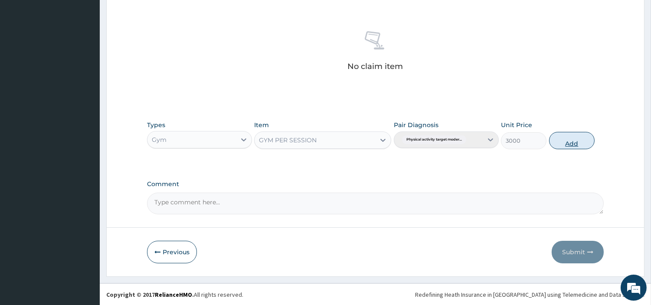
click at [564, 139] on button "Add" at bounding box center [572, 140] width 46 height 17
type input "0"
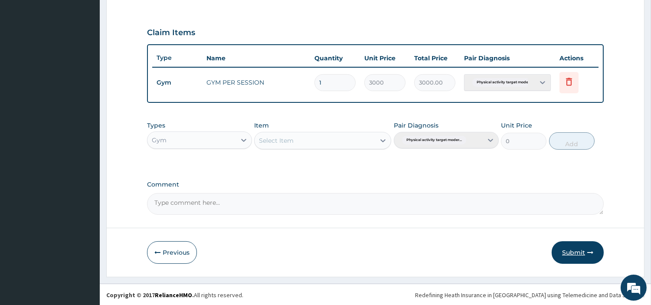
click at [588, 254] on icon "button" at bounding box center [590, 252] width 6 height 6
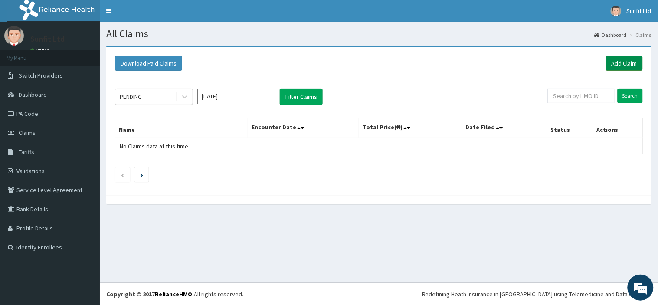
click at [633, 68] on link "Add Claim" at bounding box center [624, 63] width 37 height 15
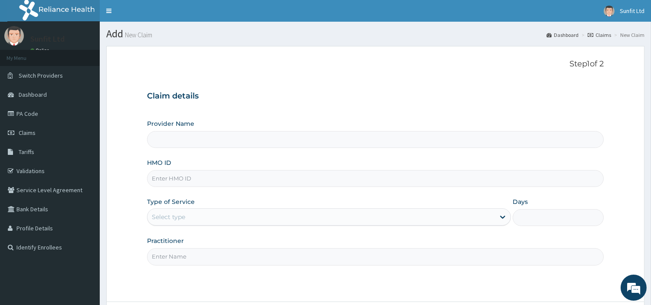
click at [283, 178] on input "HMO ID" at bounding box center [375, 178] width 457 height 17
type input "Sunfit International Gym"
type input "1"
type input "REL/10611/A"
click at [209, 258] on input "Practitioner" at bounding box center [375, 256] width 457 height 17
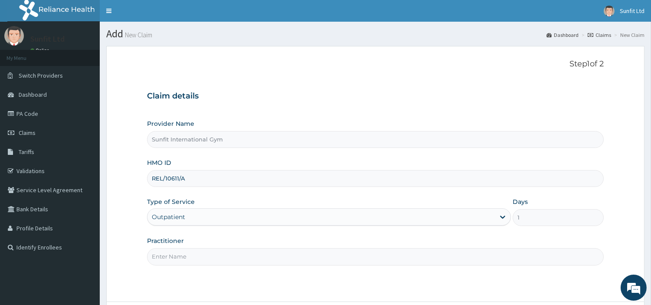
type input "SUNFIT"
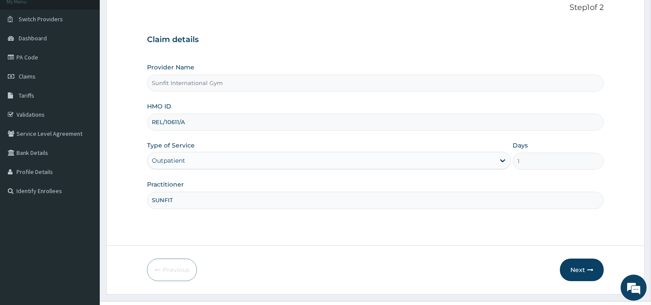
scroll to position [75, 0]
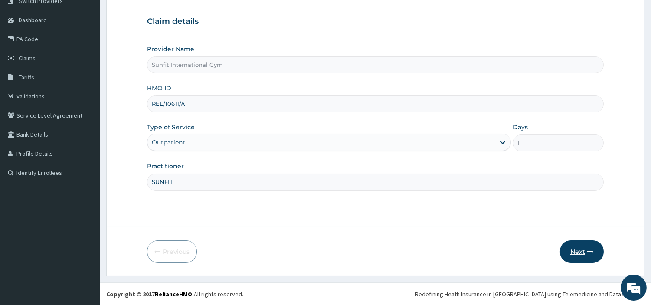
click at [569, 254] on button "Next" at bounding box center [582, 251] width 44 height 23
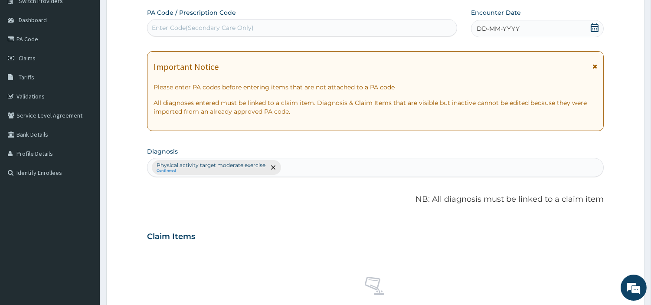
click at [512, 28] on span "DD-MM-YYYY" at bounding box center [498, 28] width 43 height 9
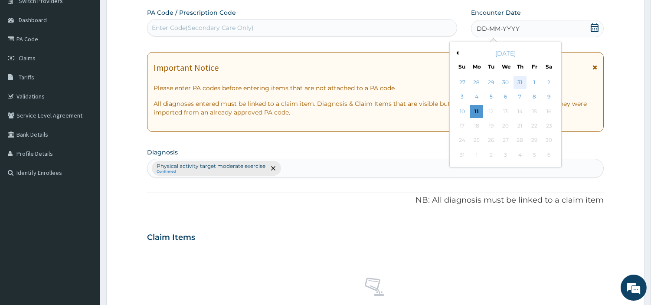
click at [519, 81] on div "31" at bounding box center [519, 82] width 13 height 13
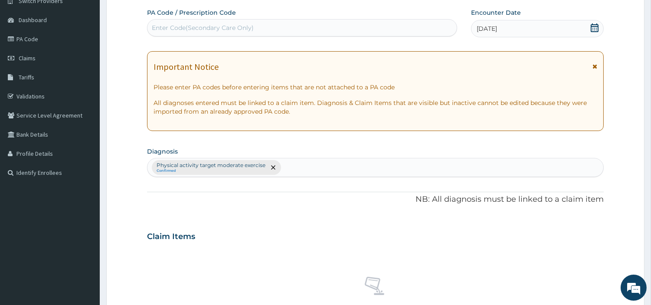
click at [418, 27] on div "Enter Code(Secondary Care Only)" at bounding box center [301, 28] width 309 height 14
type input "PA/B9374C"
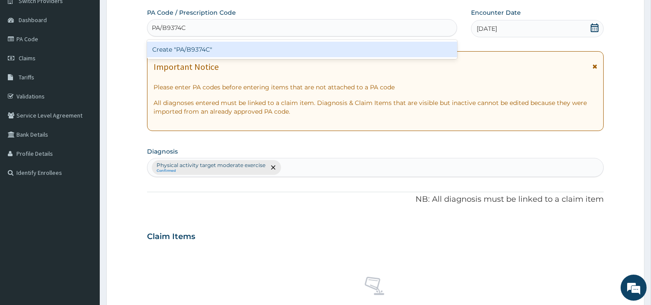
click at [187, 49] on div "Create "PA/B9374C"" at bounding box center [302, 50] width 310 height 16
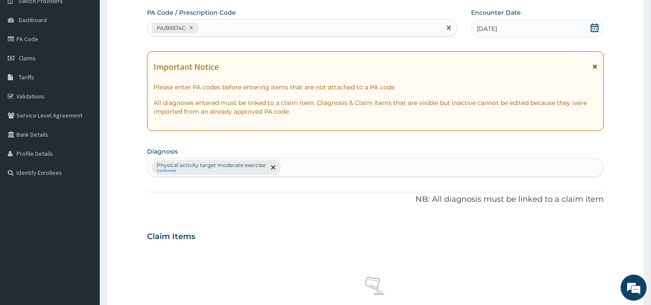
scroll to position [320, 0]
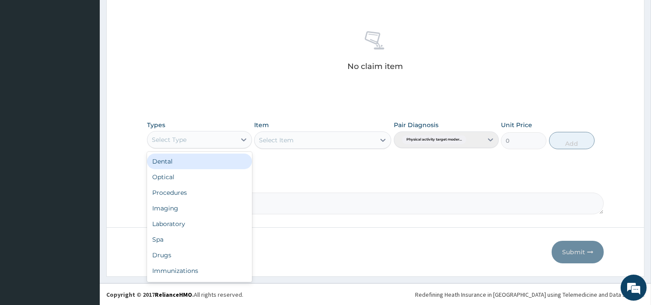
click at [235, 140] on div "Select Type" at bounding box center [191, 140] width 88 height 14
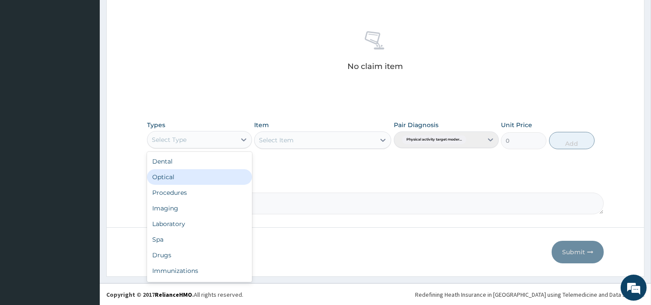
scroll to position [29, 0]
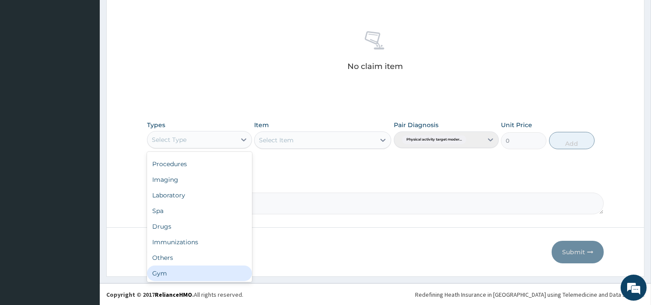
click at [226, 274] on div "Gym" at bounding box center [199, 273] width 105 height 16
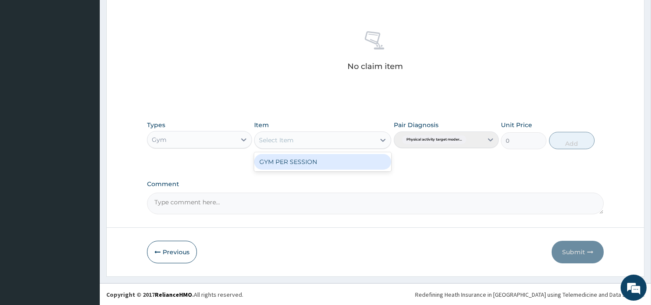
click at [329, 138] on div "Select Item" at bounding box center [315, 140] width 121 height 14
click at [317, 166] on div "GYM PER SESSION" at bounding box center [322, 162] width 137 height 16
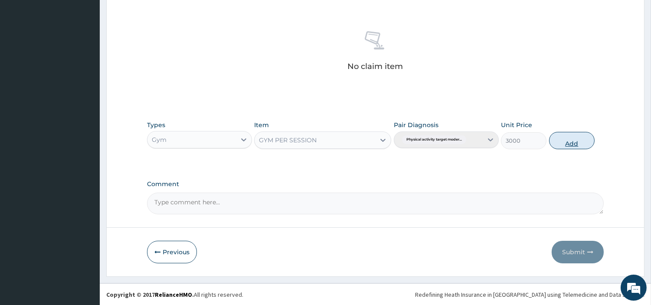
click at [580, 141] on button "Add" at bounding box center [572, 140] width 46 height 17
type input "0"
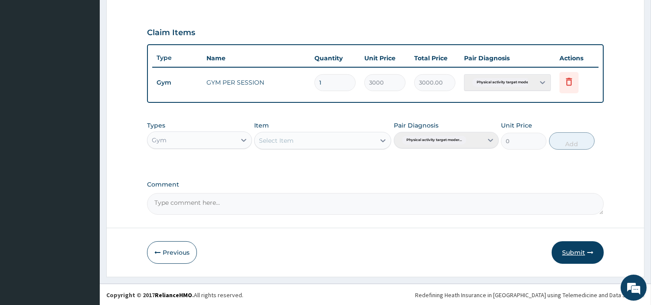
click at [573, 255] on button "Submit" at bounding box center [578, 252] width 52 height 23
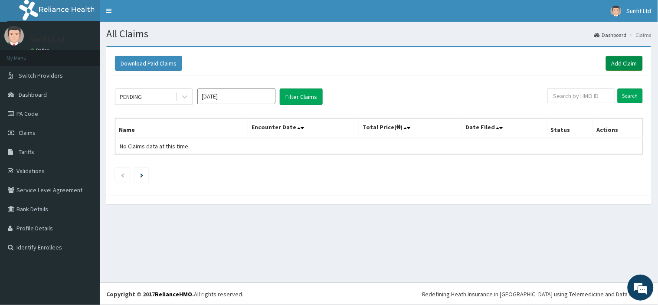
click at [630, 61] on link "Add Claim" at bounding box center [624, 63] width 37 height 15
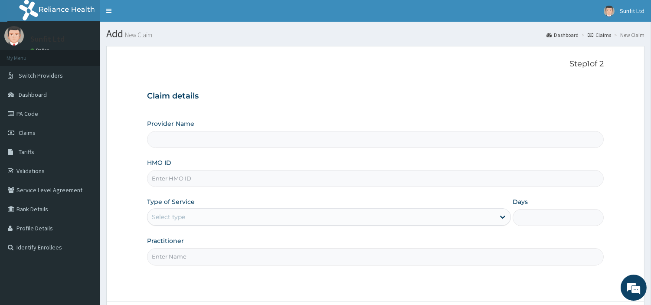
type input "Sunfit International Gym"
type input "1"
click at [382, 178] on input "HMO ID" at bounding box center [375, 178] width 457 height 17
type input "ISW/10506/A"
click at [235, 249] on input "Practitioner" at bounding box center [375, 256] width 457 height 17
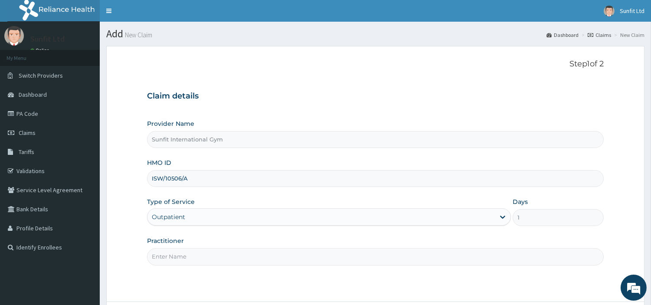
type input "SUNFIT"
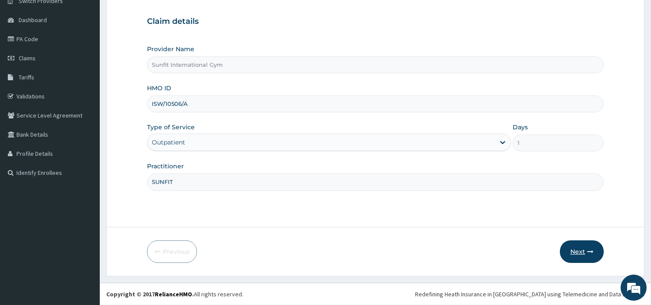
click at [578, 251] on button "Next" at bounding box center [582, 251] width 44 height 23
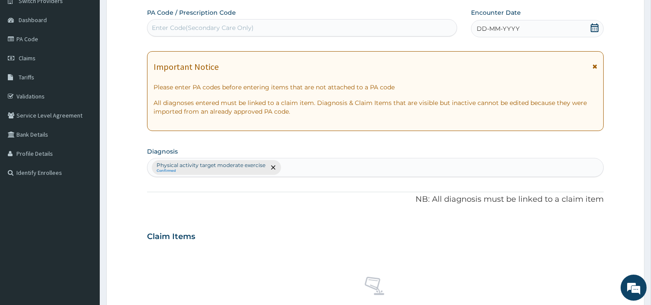
click at [535, 20] on div "DD-MM-YYYY" at bounding box center [537, 28] width 133 height 17
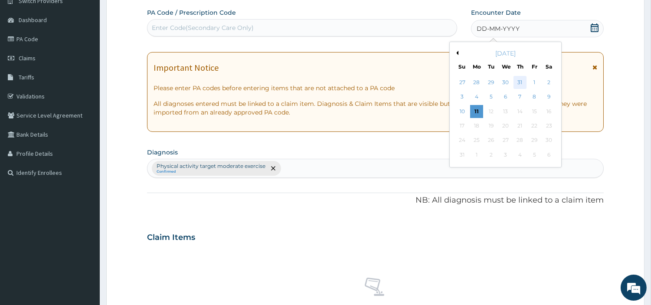
click at [522, 85] on div "31" at bounding box center [519, 82] width 13 height 13
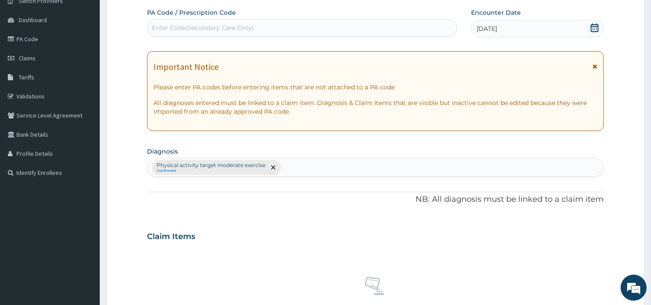
click at [425, 29] on div "Enter Code(Secondary Care Only)" at bounding box center [301, 28] width 309 height 14
type input "PA/B9374C"
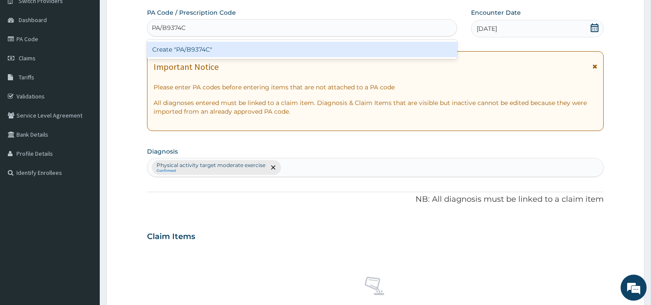
click at [221, 48] on div "Create "PA/B9374C"" at bounding box center [302, 50] width 310 height 16
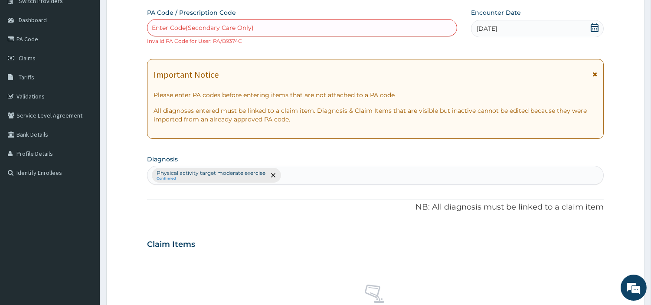
click at [330, 28] on div "Enter Code(Secondary Care Only)" at bounding box center [301, 28] width 309 height 14
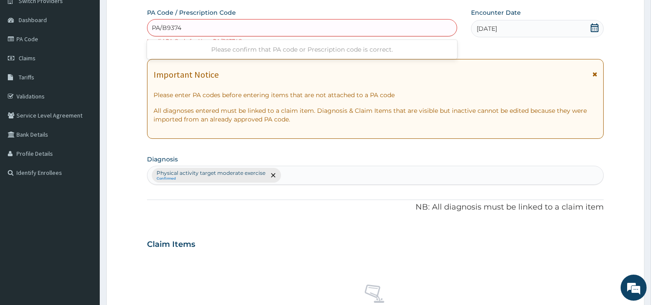
type input "PA/B9374C"
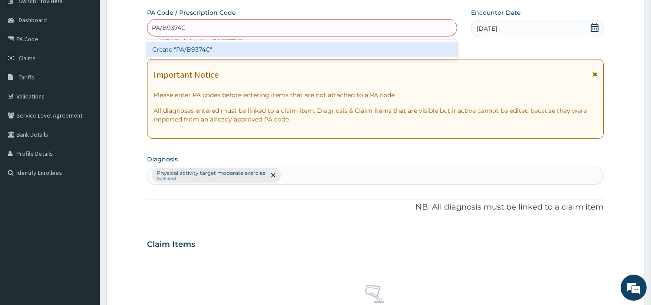
click at [197, 49] on div "Create "PA/B9374C"" at bounding box center [302, 50] width 310 height 16
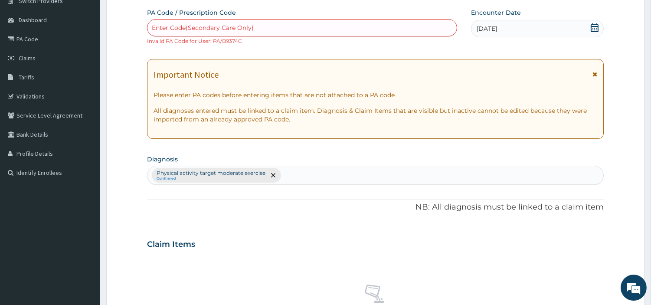
scroll to position [328, 0]
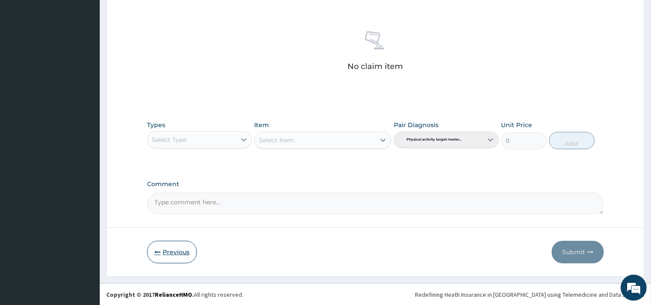
click at [170, 242] on button "Previous" at bounding box center [172, 252] width 50 height 23
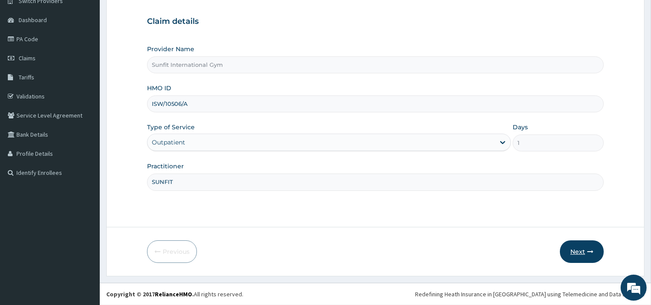
click at [580, 250] on button "Next" at bounding box center [582, 251] width 44 height 23
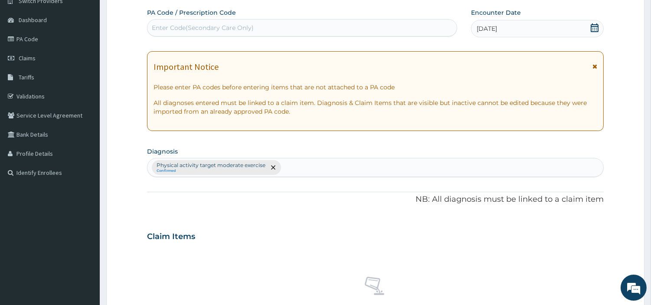
click at [371, 22] on div "Enter Code(Secondary Care Only)" at bounding box center [301, 28] width 309 height 14
type input "PA/528BC9"
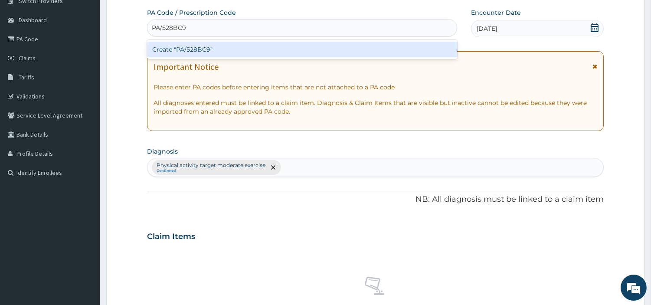
click at [205, 52] on div "Create "PA/528BC9"" at bounding box center [302, 50] width 310 height 16
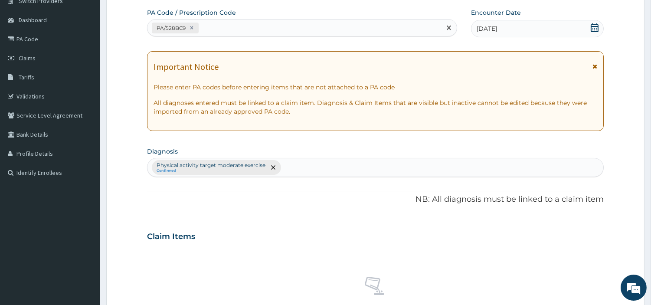
scroll to position [320, 0]
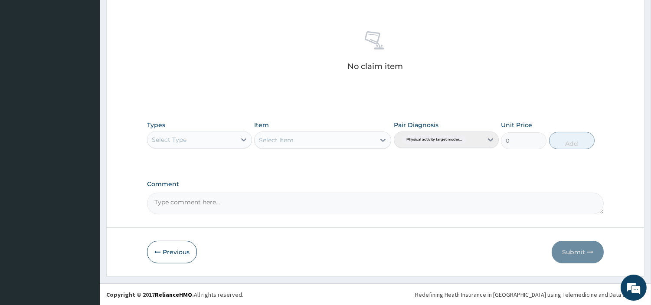
click at [222, 139] on div "Select Type" at bounding box center [191, 140] width 88 height 14
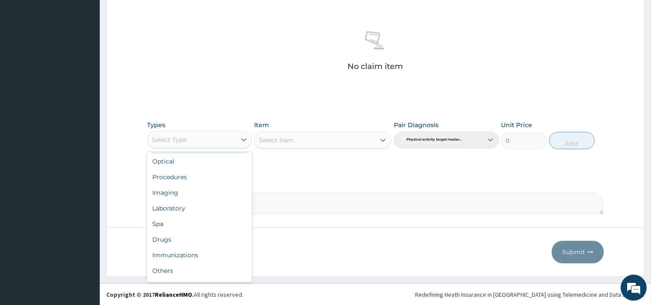
scroll to position [29, 0]
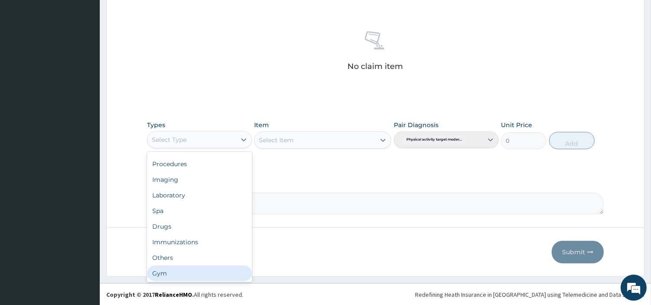
click at [218, 273] on div "Gym" at bounding box center [199, 273] width 105 height 16
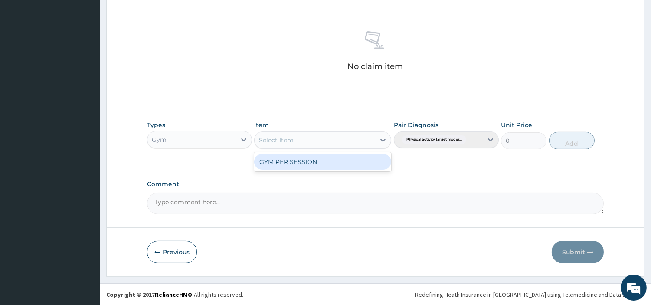
click at [336, 141] on div "Select Item" at bounding box center [315, 140] width 121 height 14
click at [330, 167] on div "GYM PER SESSION" at bounding box center [322, 162] width 137 height 16
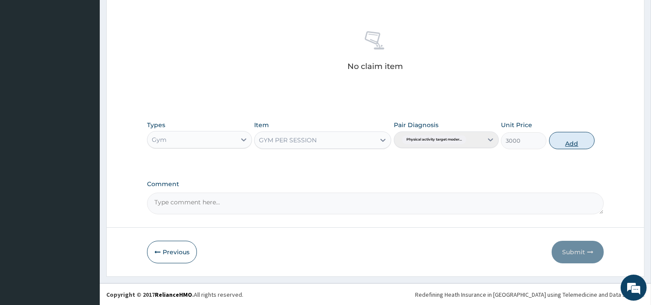
click at [566, 139] on button "Add" at bounding box center [572, 140] width 46 height 17
type input "0"
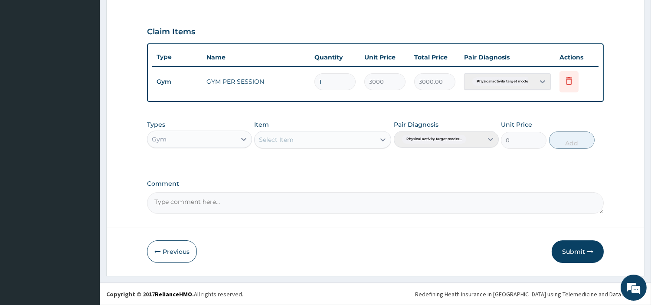
scroll to position [278, 0]
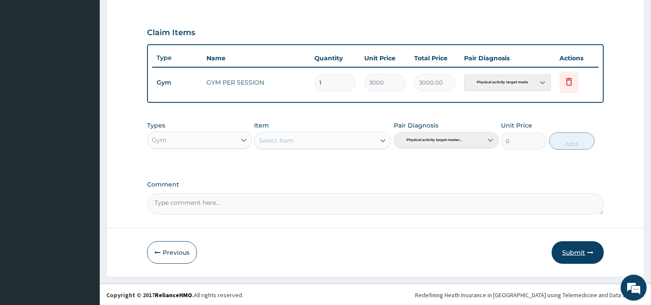
click at [580, 251] on button "Submit" at bounding box center [578, 252] width 52 height 23
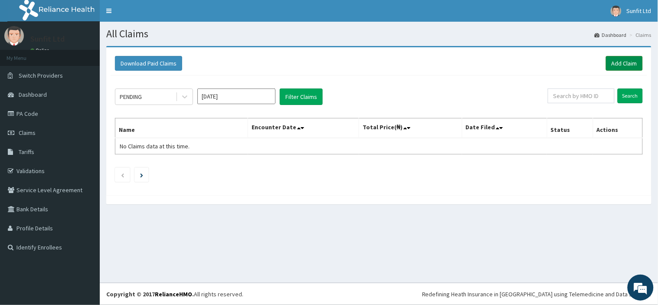
click at [630, 64] on link "Add Claim" at bounding box center [624, 63] width 37 height 15
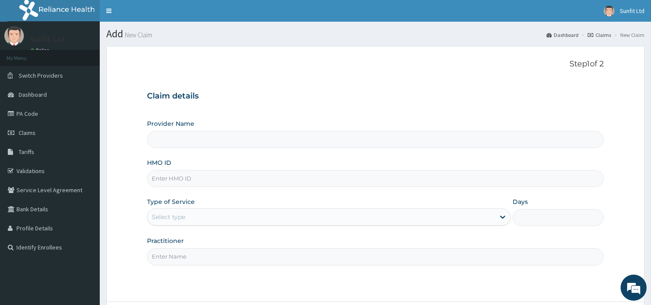
click at [349, 179] on input "HMO ID" at bounding box center [375, 178] width 457 height 17
type input "XM"
type input "Sunfit International Gym"
type input "1"
type input "XMG/10280/A"
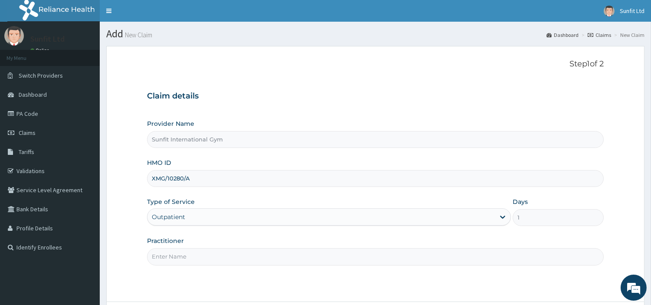
click at [206, 263] on input "Practitioner" at bounding box center [375, 256] width 457 height 17
type input "SUNFIT"
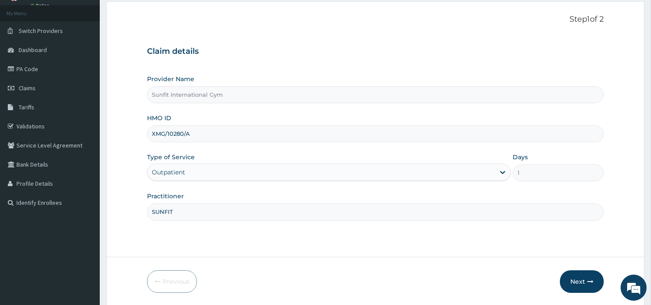
scroll to position [75, 0]
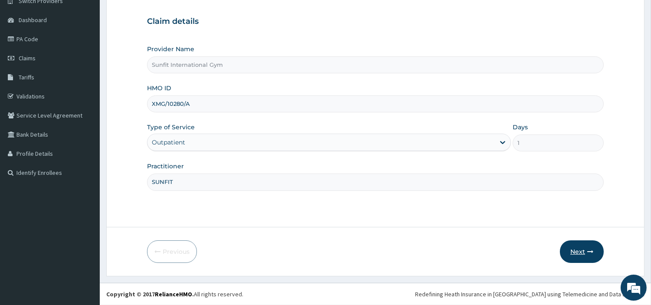
click at [589, 252] on icon "button" at bounding box center [590, 251] width 6 height 6
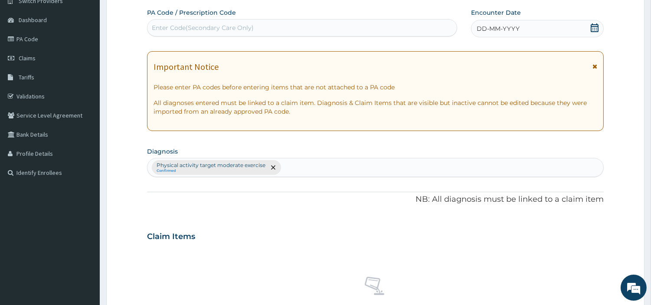
click at [532, 32] on div "DD-MM-YYYY" at bounding box center [537, 28] width 133 height 17
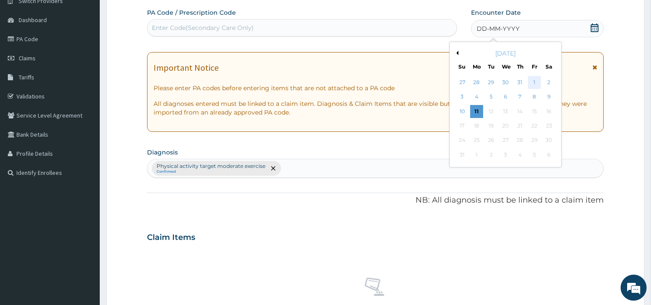
click at [534, 83] on div "1" at bounding box center [534, 82] width 13 height 13
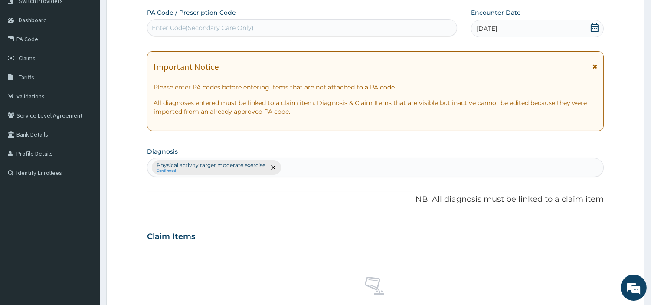
click at [397, 23] on div "Enter Code(Secondary Care Only)" at bounding box center [301, 28] width 309 height 14
type input "PA/3B5351"
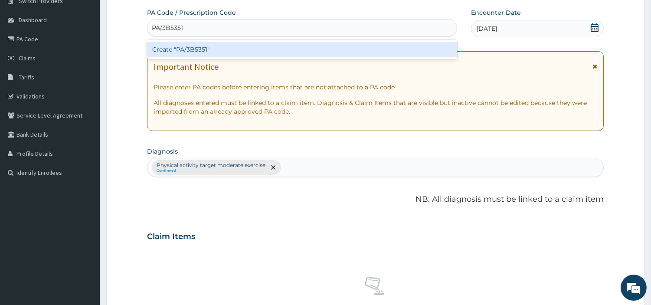
click at [197, 49] on div "Create "PA/3B5351"" at bounding box center [302, 50] width 310 height 16
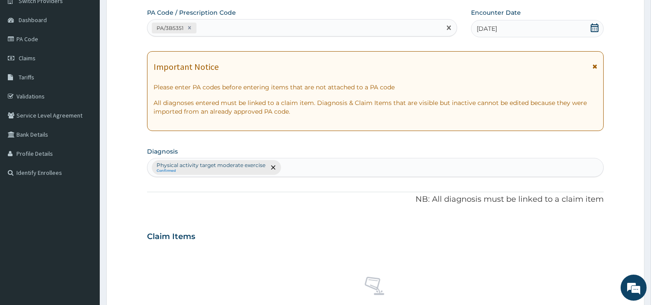
scroll to position [320, 0]
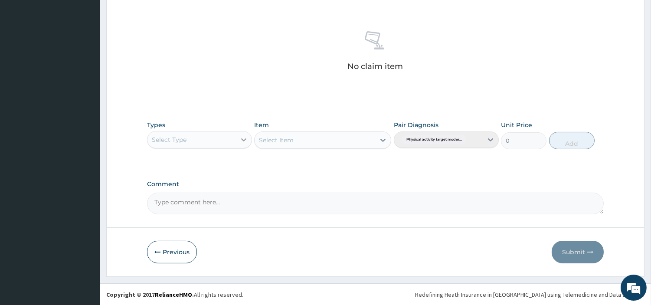
click at [239, 146] on div at bounding box center [244, 140] width 16 height 16
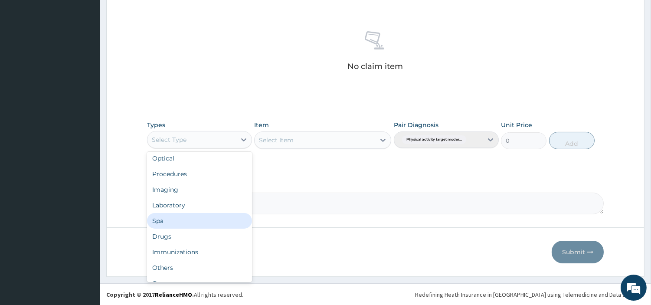
scroll to position [29, 0]
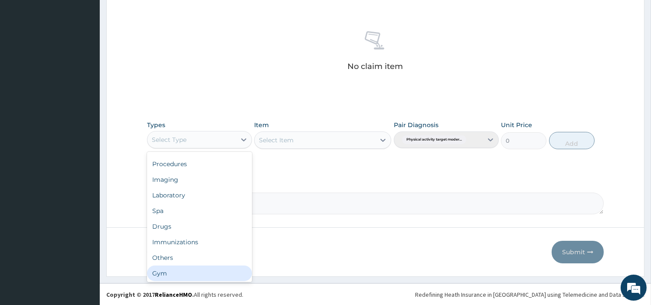
click at [208, 271] on div "Gym" at bounding box center [199, 273] width 105 height 16
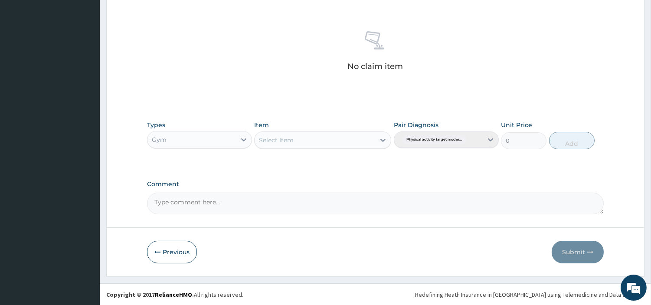
click at [353, 140] on div "Select Item" at bounding box center [315, 140] width 121 height 14
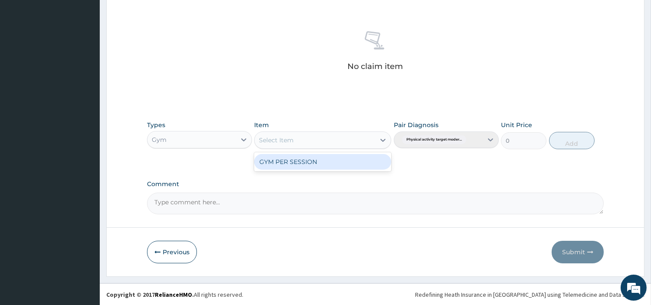
click at [346, 163] on div "GYM PER SESSION" at bounding box center [322, 162] width 137 height 16
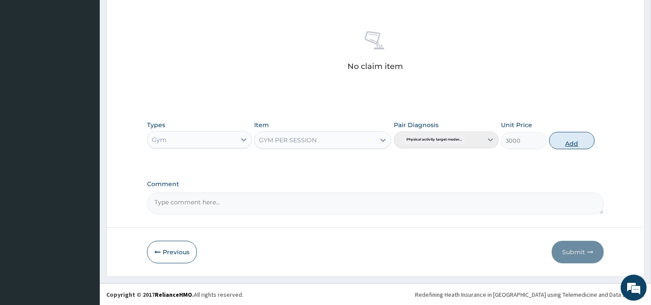
click at [584, 141] on button "Add" at bounding box center [572, 140] width 46 height 17
type input "0"
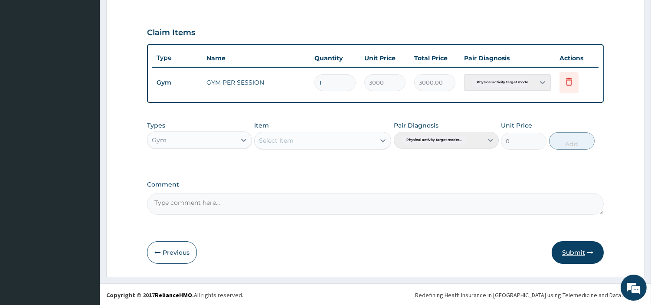
click at [569, 244] on button "Submit" at bounding box center [578, 252] width 52 height 23
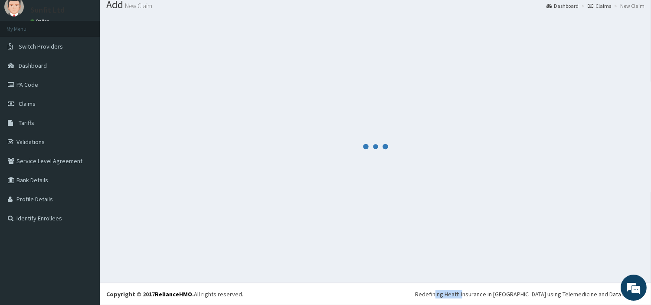
scroll to position [29, 0]
click at [569, 244] on div at bounding box center [375, 146] width 538 height 259
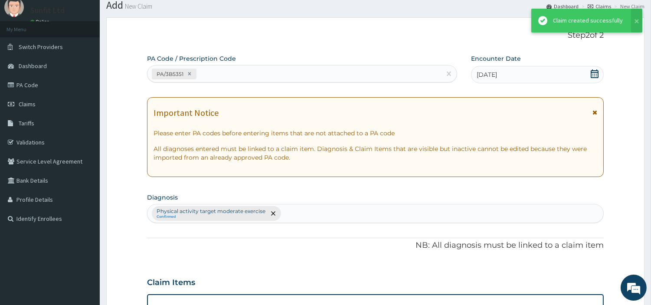
scroll to position [278, 0]
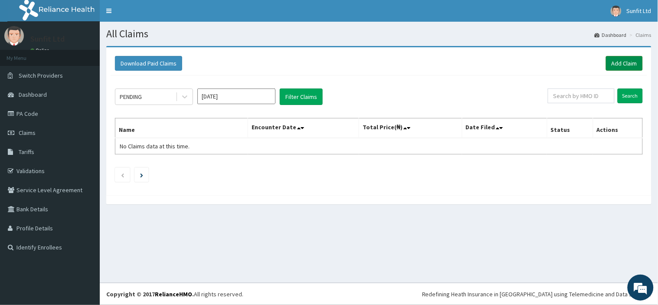
click at [624, 66] on link "Add Claim" at bounding box center [624, 63] width 37 height 15
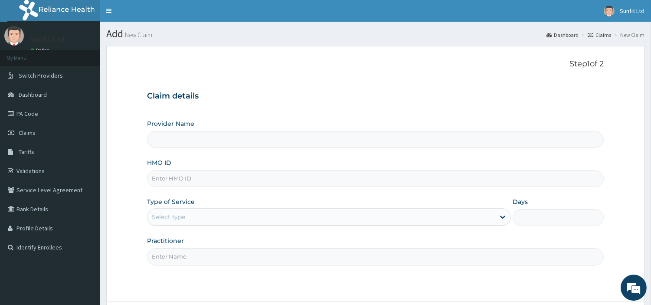
click at [362, 178] on input "HMO ID" at bounding box center [375, 178] width 457 height 17
type input "I"
type input "Sunfit International Gym"
type input "1"
type input "IHT/10002/A"
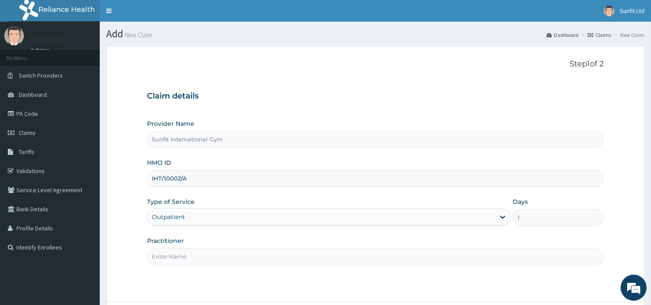
click at [212, 254] on input "Practitioner" at bounding box center [375, 256] width 457 height 17
type input "SUNFIT"
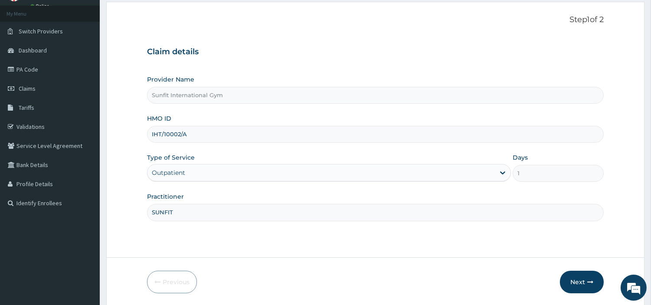
scroll to position [75, 0]
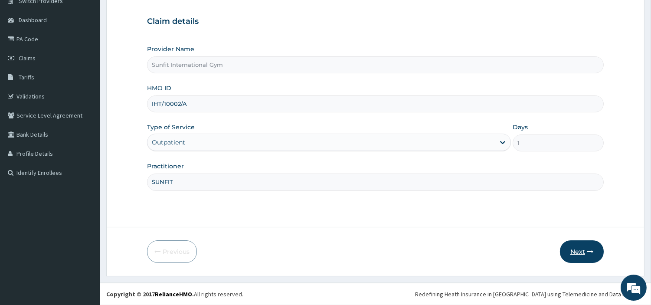
click at [588, 247] on button "Next" at bounding box center [582, 251] width 44 height 23
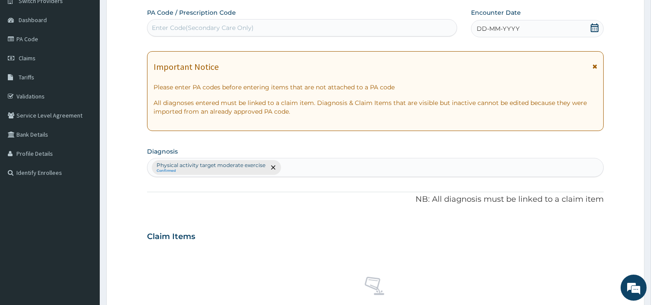
scroll to position [0, 0]
click at [530, 24] on div "DD-MM-YYYY" at bounding box center [537, 28] width 133 height 17
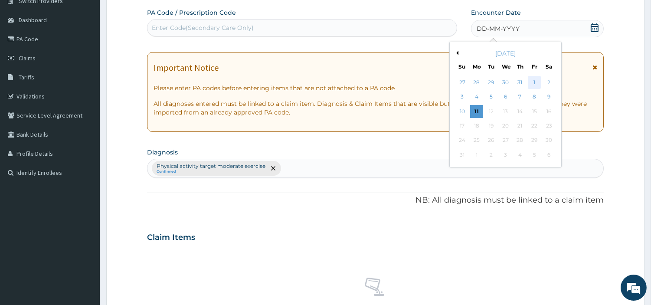
click at [536, 85] on div "1" at bounding box center [534, 82] width 13 height 13
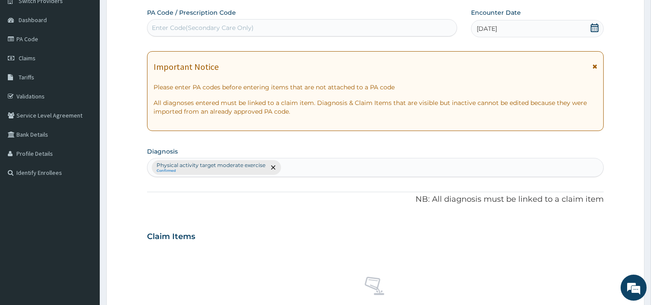
click at [394, 24] on div "Enter Code(Secondary Care Only)" at bounding box center [301, 28] width 309 height 14
type input "PA/D101E4"
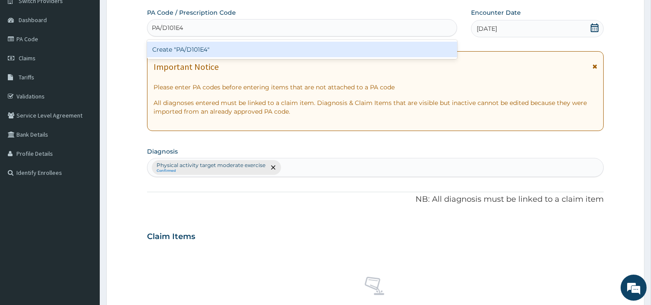
click at [182, 49] on div "Create "PA/D101E4"" at bounding box center [302, 50] width 310 height 16
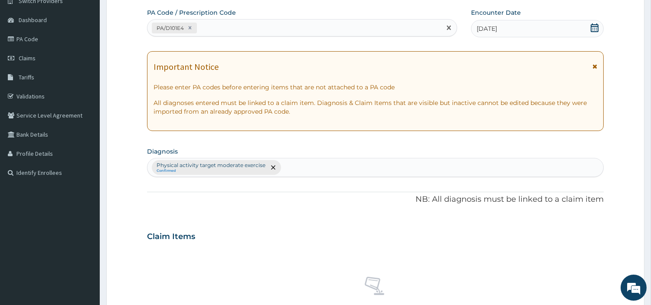
scroll to position [320, 0]
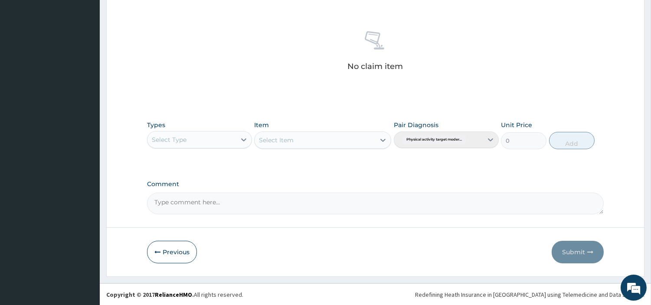
click at [212, 139] on div "Select Type" at bounding box center [191, 140] width 88 height 14
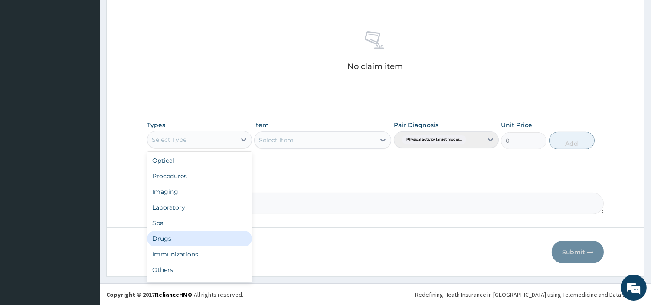
scroll to position [29, 0]
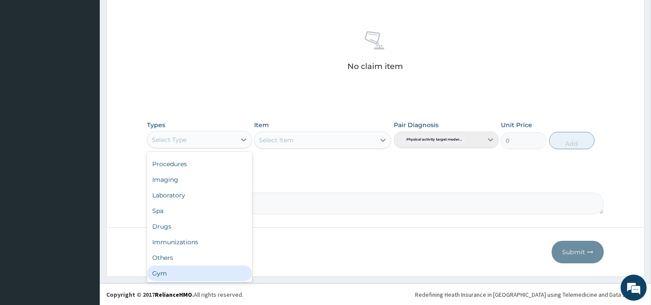
click at [216, 274] on div "Gym" at bounding box center [199, 273] width 105 height 16
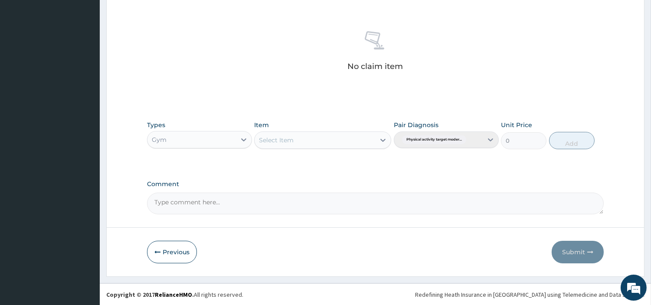
click at [327, 142] on div "Select Item" at bounding box center [315, 140] width 121 height 14
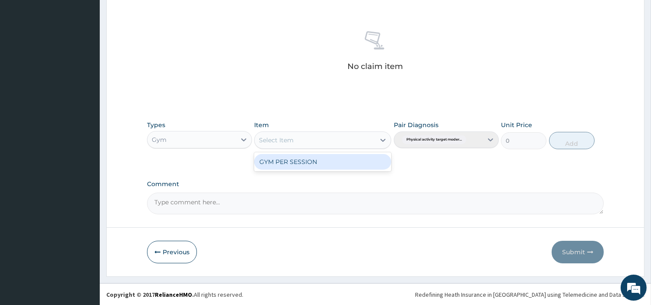
click at [321, 161] on div "GYM PER SESSION" at bounding box center [322, 162] width 137 height 16
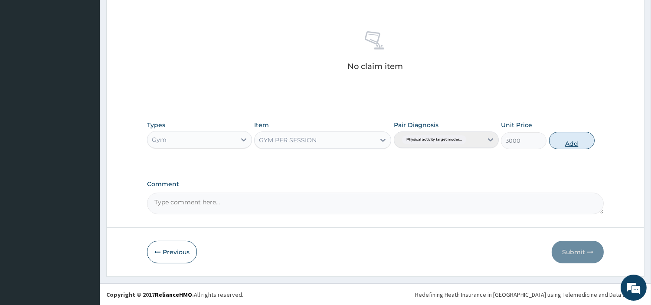
click at [558, 143] on button "Add" at bounding box center [572, 140] width 46 height 17
type input "0"
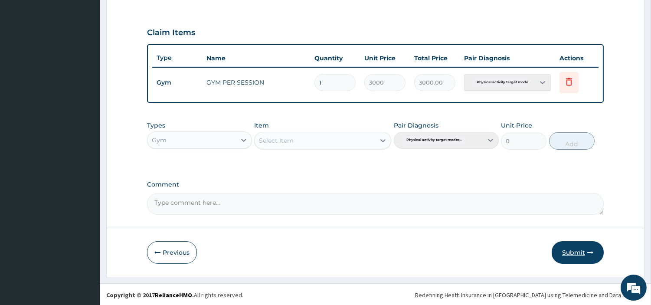
click at [566, 248] on button "Submit" at bounding box center [578, 252] width 52 height 23
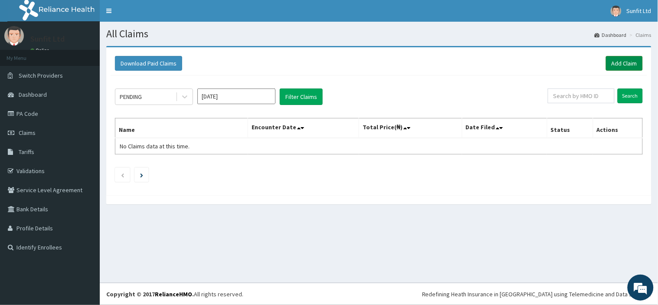
click at [613, 64] on link "Add Claim" at bounding box center [624, 63] width 37 height 15
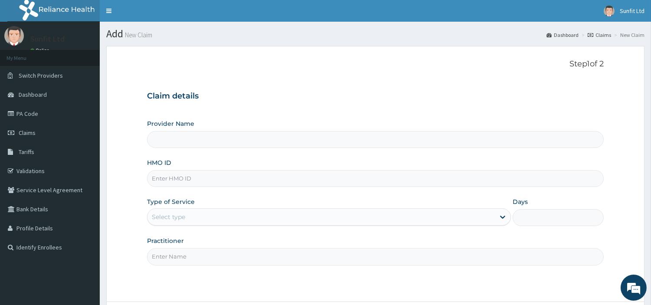
click at [267, 179] on input "HMO ID" at bounding box center [375, 178] width 457 height 17
type input "Sunfit International Gym"
type input "1"
type input "OHT/10218/A"
click at [208, 259] on input "Practitioner" at bounding box center [375, 256] width 457 height 17
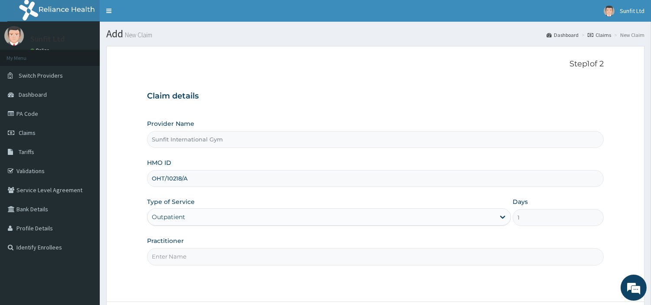
type input "SUNFIT"
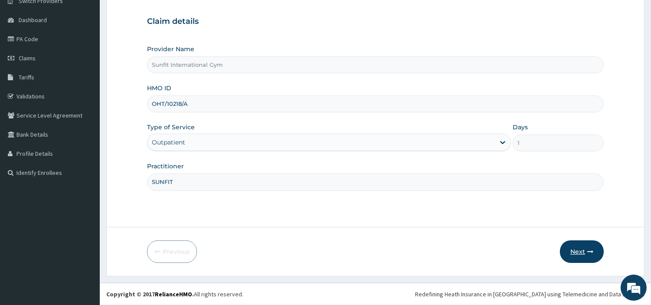
click at [586, 256] on button "Next" at bounding box center [582, 251] width 44 height 23
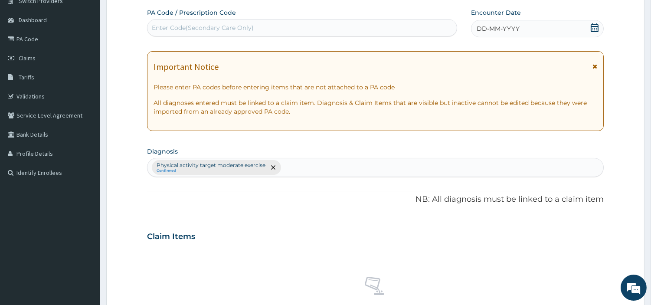
click at [528, 32] on div "DD-MM-YYYY" at bounding box center [537, 28] width 133 height 17
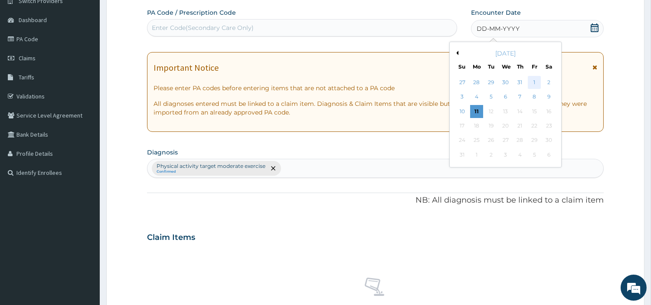
click at [532, 87] on div "1" at bounding box center [534, 82] width 13 height 13
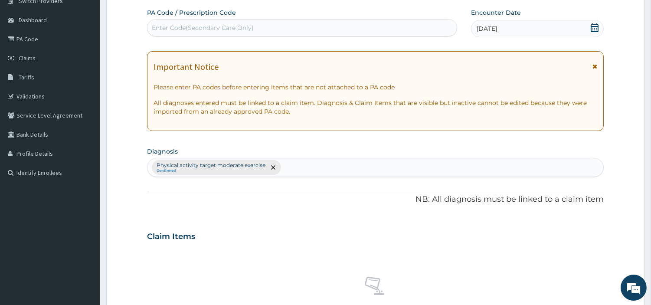
click at [381, 24] on div "Enter Code(Secondary Care Only)" at bounding box center [301, 28] width 309 height 14
type input "PA/314DCC"
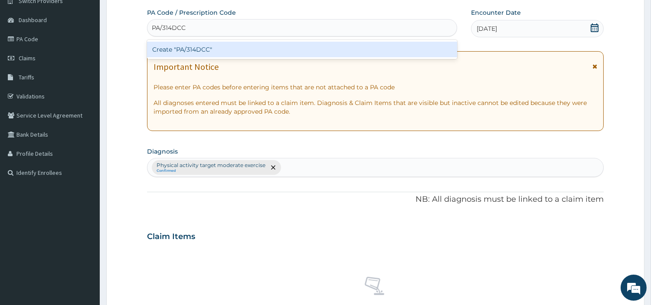
click at [354, 42] on div "Create "PA/314DCC"" at bounding box center [302, 50] width 310 height 16
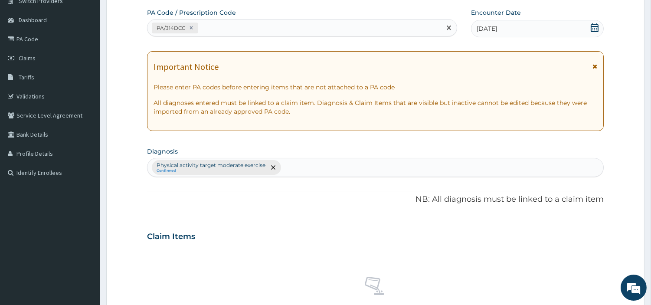
scroll to position [320, 0]
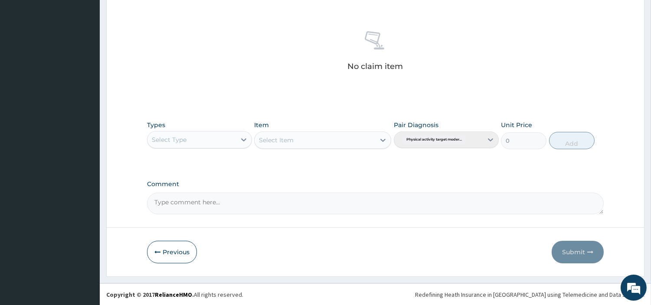
click at [235, 140] on div "Select Type" at bounding box center [191, 140] width 88 height 14
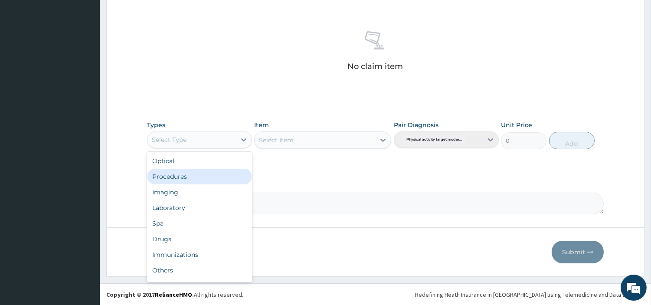
scroll to position [29, 0]
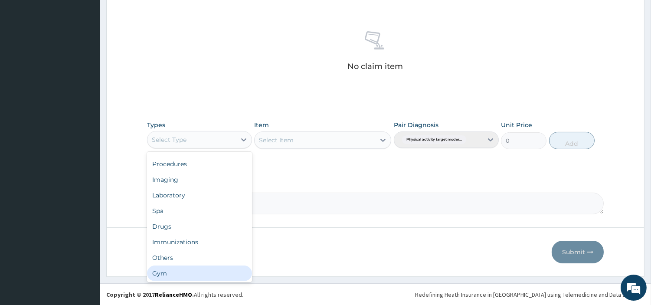
click at [231, 269] on div "Gym" at bounding box center [199, 273] width 105 height 16
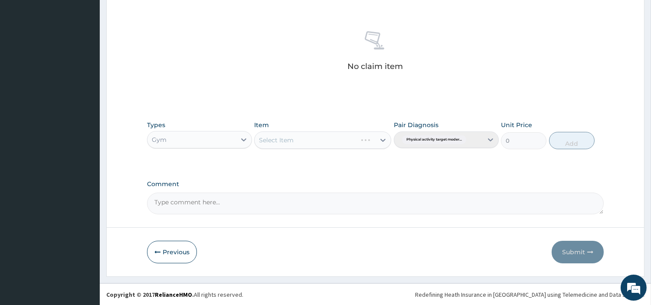
click at [344, 144] on div "Select Item" at bounding box center [306, 140] width 102 height 14
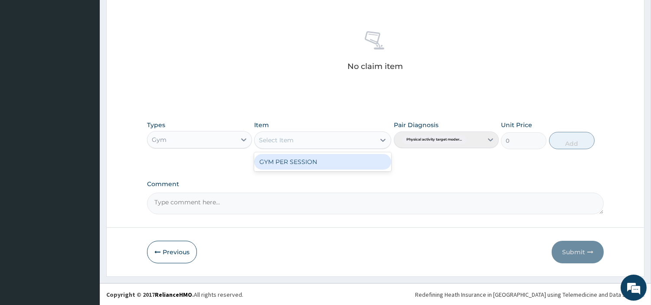
click at [339, 162] on div "GYM PER SESSION" at bounding box center [322, 162] width 137 height 16
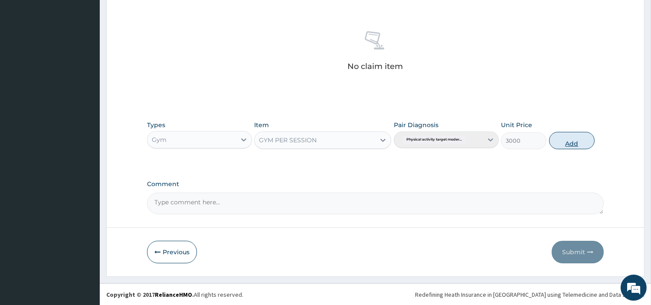
click at [576, 143] on button "Add" at bounding box center [572, 140] width 46 height 17
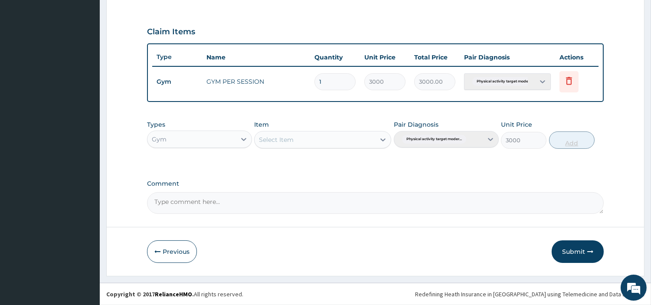
type input "0"
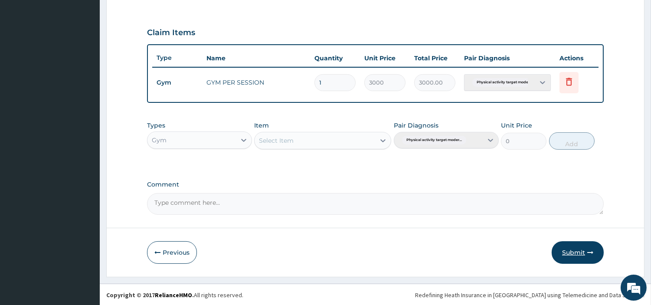
click at [575, 254] on button "Submit" at bounding box center [578, 252] width 52 height 23
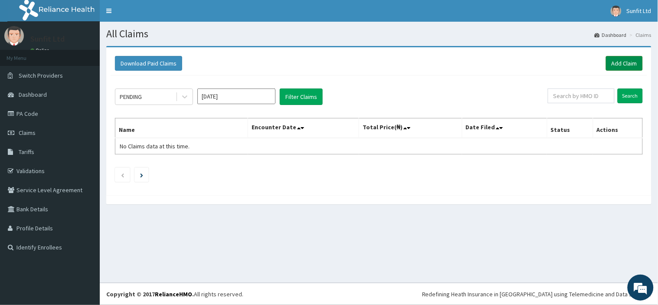
click at [616, 63] on link "Add Claim" at bounding box center [624, 63] width 37 height 15
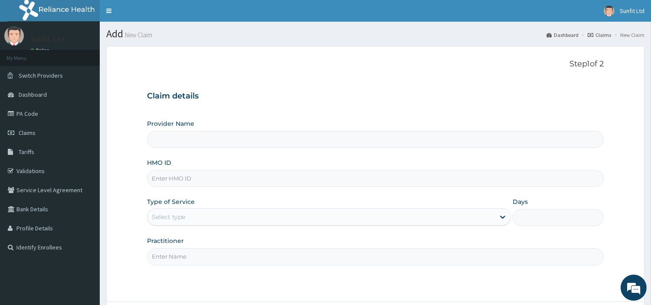
click at [416, 186] on input "HMO ID" at bounding box center [375, 178] width 457 height 17
type input "Sunfit International Gym"
type input "1"
type input "IEI/10098/A"
click at [215, 261] on input "Practitioner" at bounding box center [375, 256] width 457 height 17
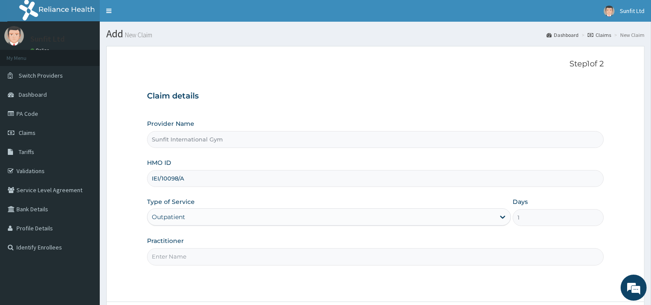
type input "SUNFIT"
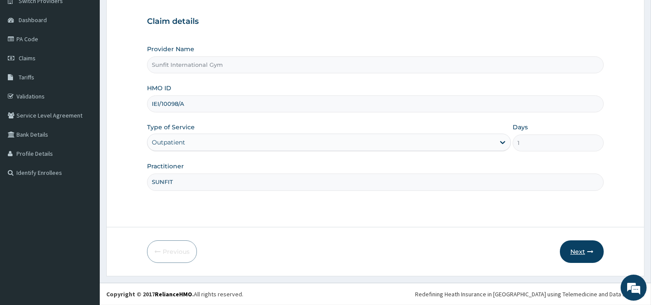
click at [575, 248] on button "Next" at bounding box center [582, 251] width 44 height 23
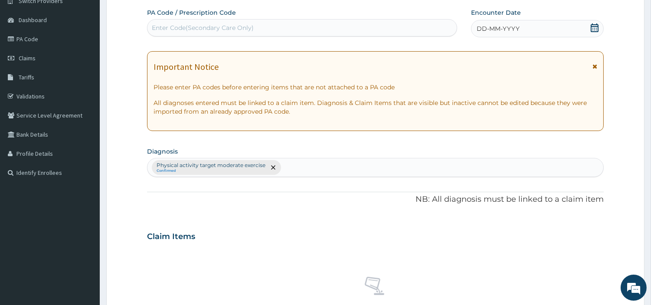
click at [527, 26] on div "DD-MM-YYYY" at bounding box center [537, 28] width 133 height 17
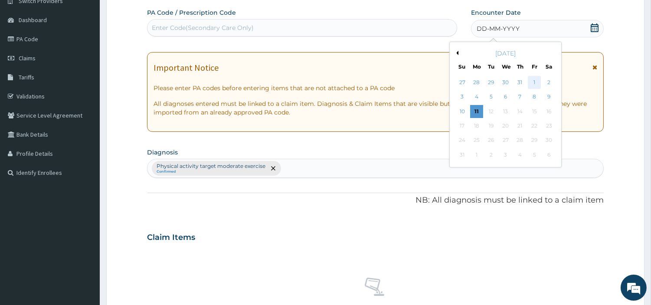
click at [535, 83] on div "1" at bounding box center [534, 82] width 13 height 13
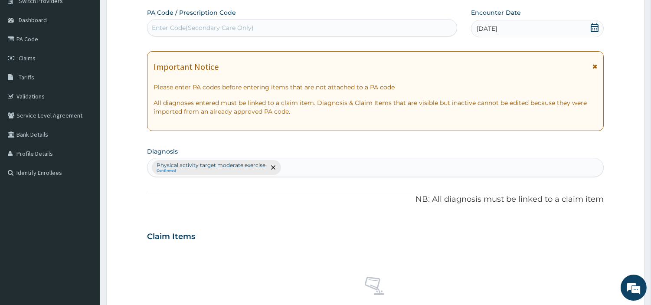
click at [343, 23] on div "Enter Code(Secondary Care Only)" at bounding box center [301, 28] width 309 height 14
type input "PA/C96ADD"
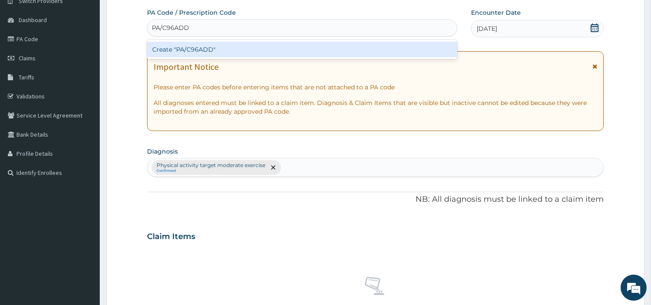
click at [255, 46] on div "Create "PA/C96ADD"" at bounding box center [302, 50] width 310 height 16
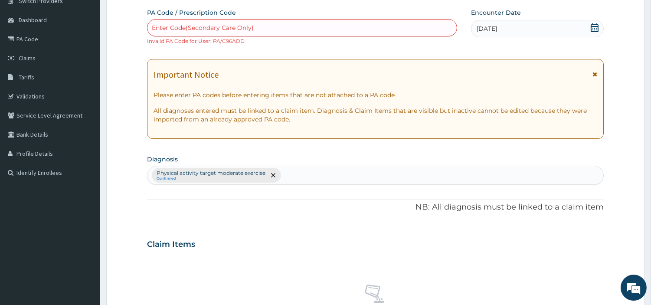
scroll to position [328, 0]
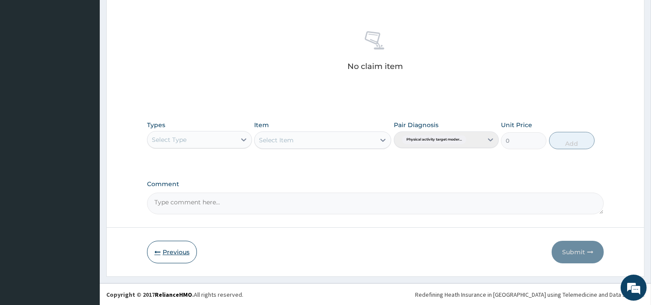
click at [171, 256] on button "Previous" at bounding box center [172, 252] width 50 height 23
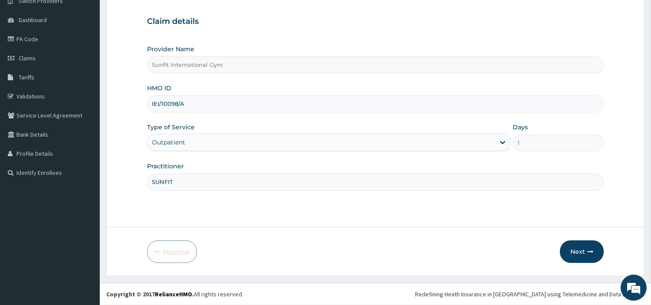
scroll to position [75, 0]
click at [190, 105] on input "IEI/10098/A" at bounding box center [375, 103] width 457 height 17
type input "IEI/10098/B"
click at [592, 248] on icon "button" at bounding box center [590, 251] width 6 height 6
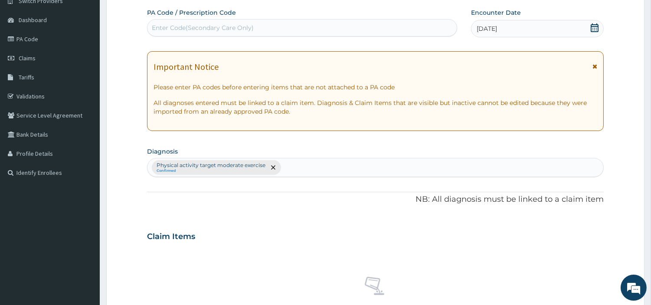
click at [339, 34] on div "Enter Code(Secondary Care Only)" at bounding box center [301, 28] width 309 height 14
type input "PA/C96ADD"
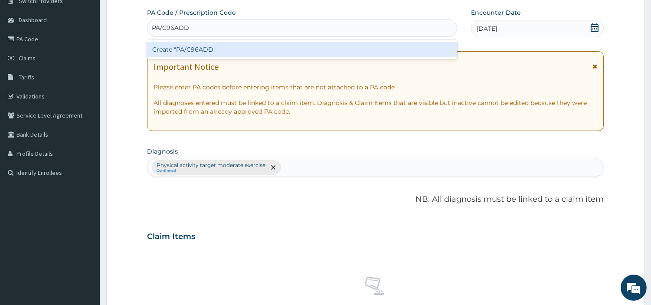
click at [202, 50] on div "Create "PA/C96ADD"" at bounding box center [302, 50] width 310 height 16
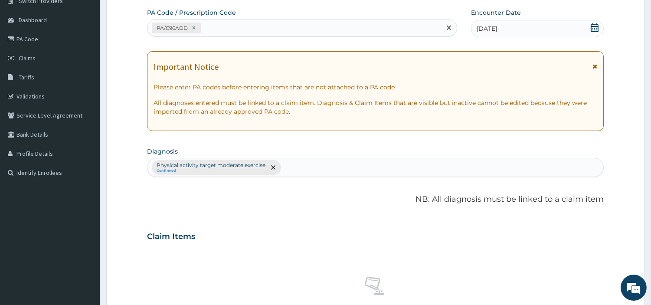
scroll to position [320, 0]
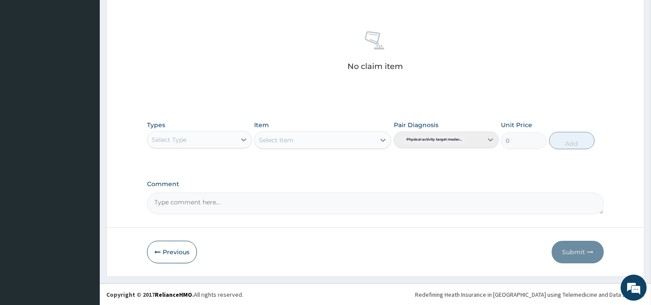
click at [207, 137] on div "Select Type" at bounding box center [191, 140] width 88 height 14
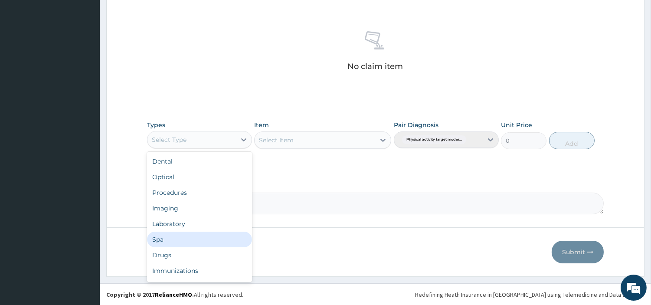
scroll to position [29, 0]
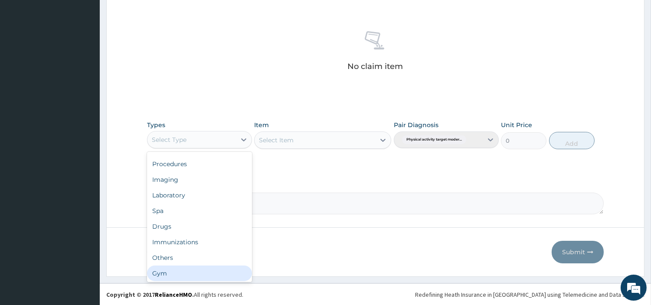
click at [215, 277] on div "Gym" at bounding box center [199, 273] width 105 height 16
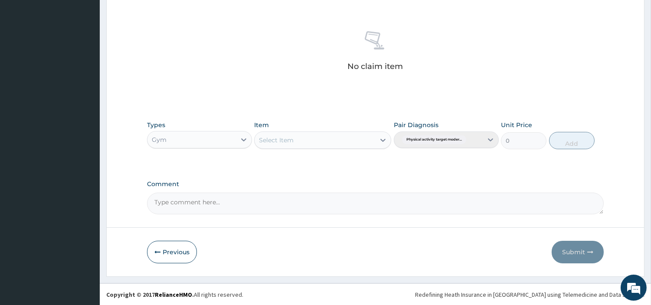
click at [316, 144] on div "Select Item" at bounding box center [315, 140] width 121 height 14
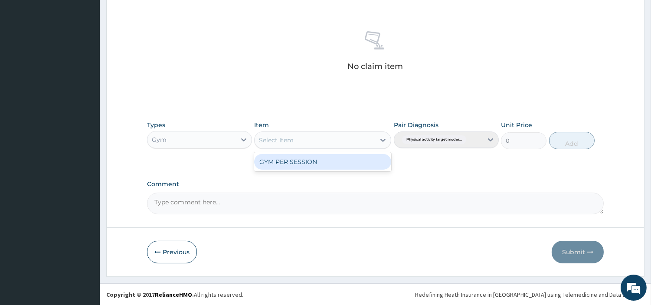
click at [311, 164] on div "GYM PER SESSION" at bounding box center [322, 162] width 137 height 16
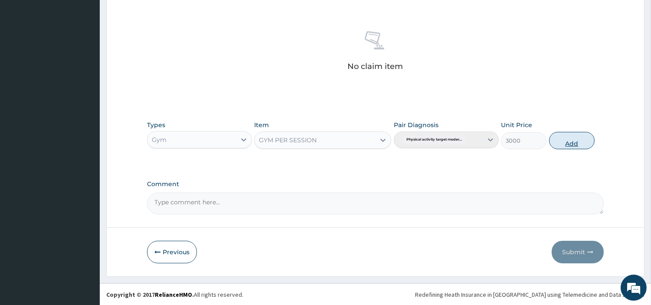
click at [557, 143] on button "Add" at bounding box center [572, 140] width 46 height 17
type input "0"
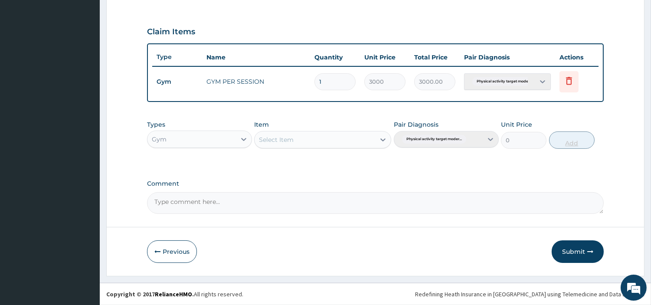
scroll to position [278, 0]
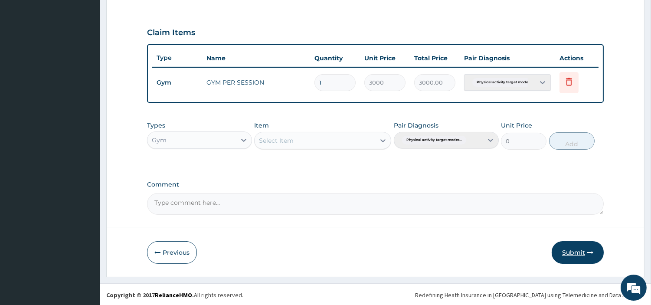
click at [565, 250] on button "Submit" at bounding box center [578, 252] width 52 height 23
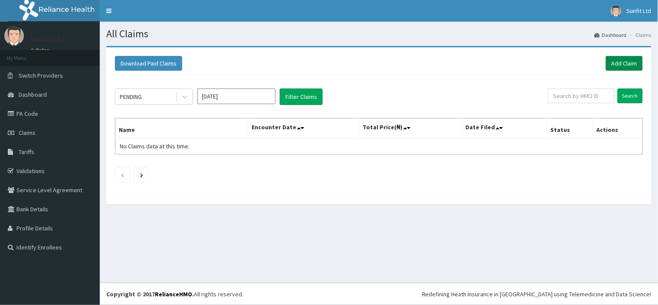
click at [617, 65] on link "Add Claim" at bounding box center [624, 63] width 37 height 15
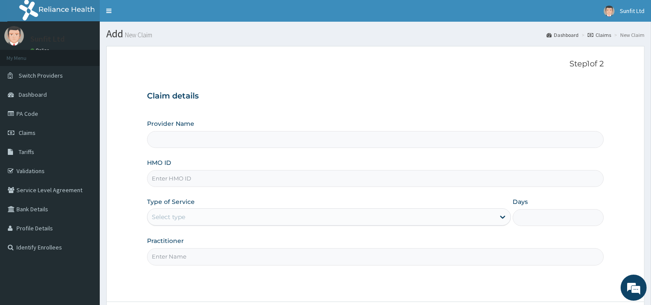
type input "Sunfit International Gym"
type input "1"
